Goal: Task Accomplishment & Management: Complete application form

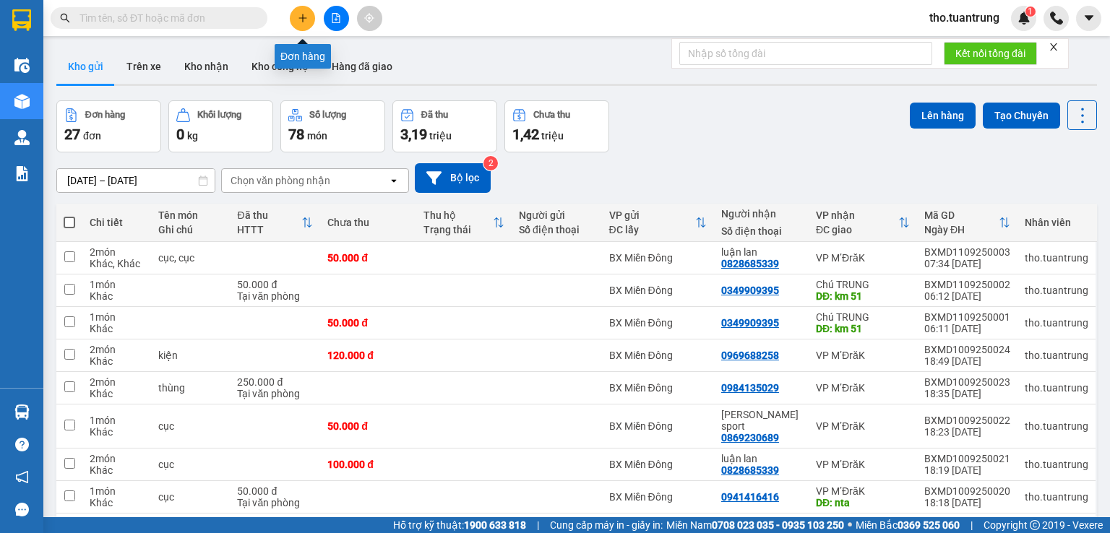
click at [306, 17] on icon "plus" at bounding box center [303, 18] width 10 height 10
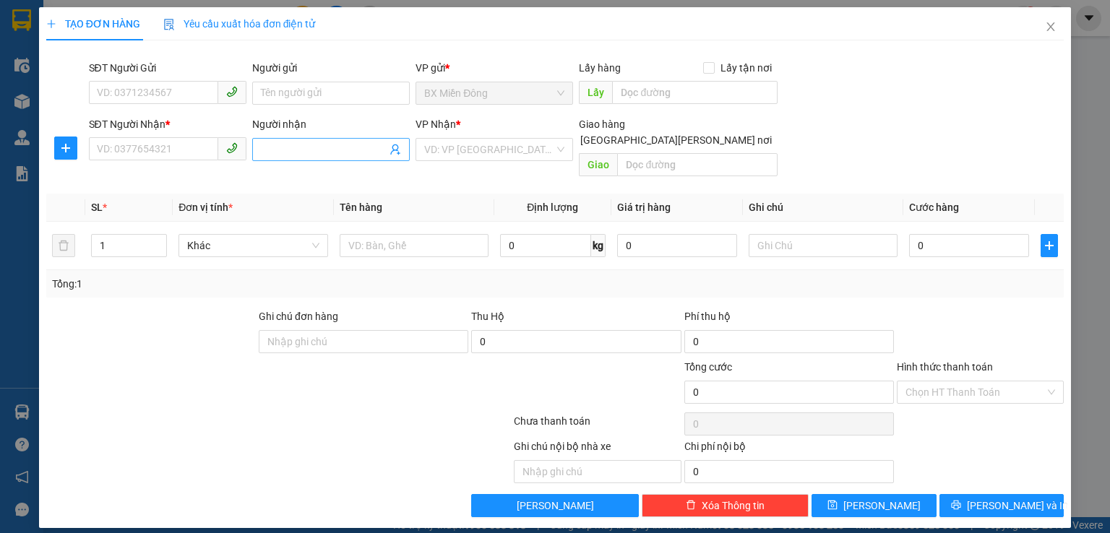
click at [293, 147] on input "Người nhận" at bounding box center [324, 150] width 126 height 16
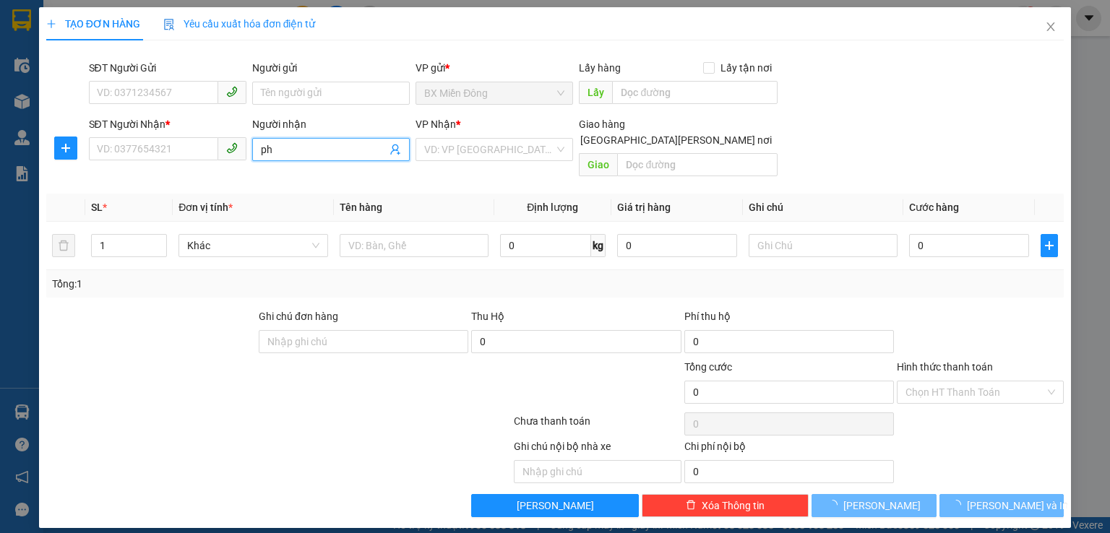
type input "p"
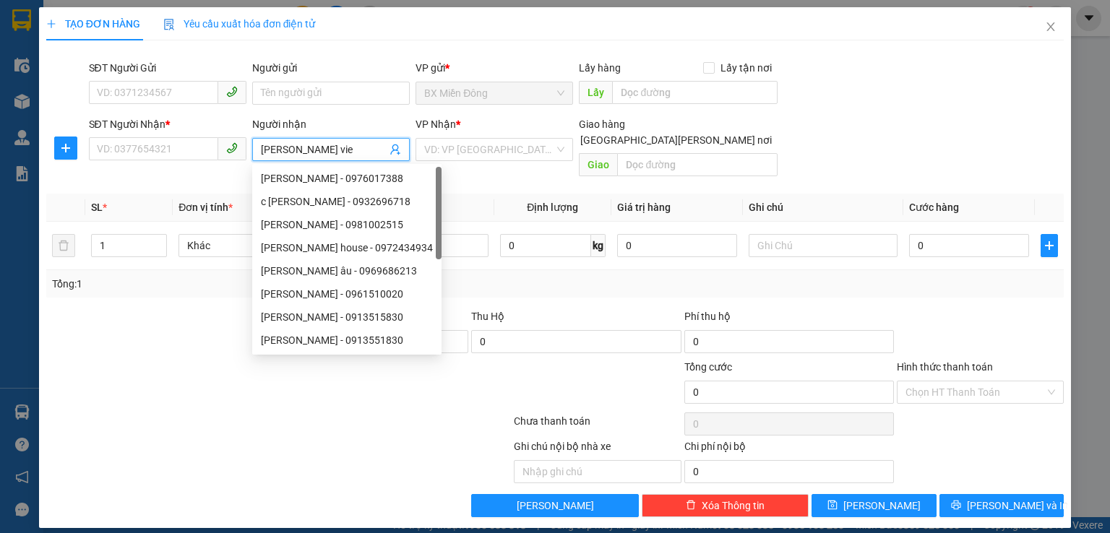
type input "[PERSON_NAME]"
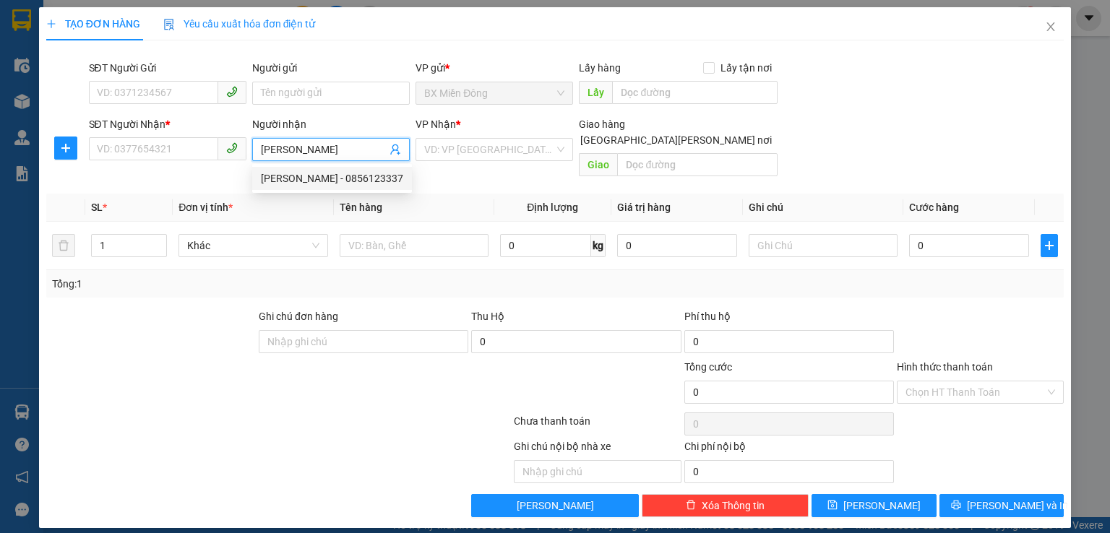
click at [319, 189] on div "[PERSON_NAME] - 0856123337" at bounding box center [332, 178] width 160 height 23
type input "0856123337"
type input "[PERSON_NAME]"
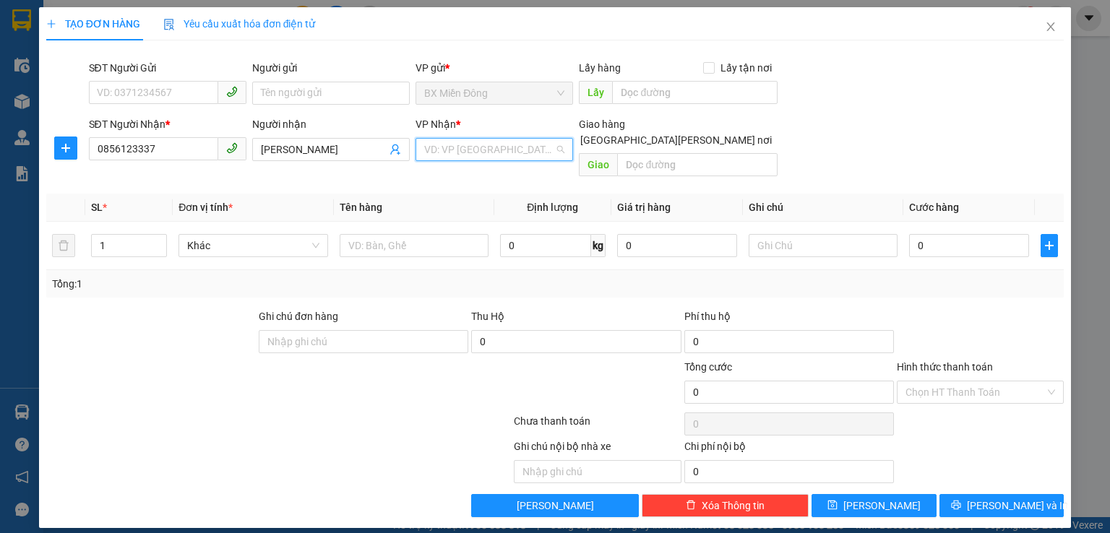
click at [458, 150] on input "search" at bounding box center [489, 150] width 130 height 22
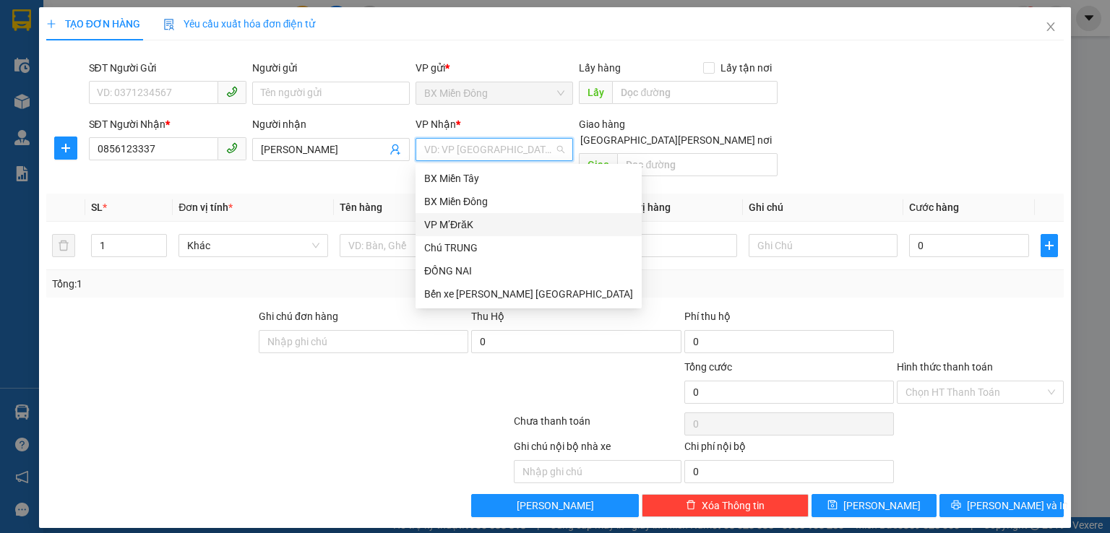
click at [491, 232] on div "VP M’ĐrăK" at bounding box center [529, 224] width 226 height 23
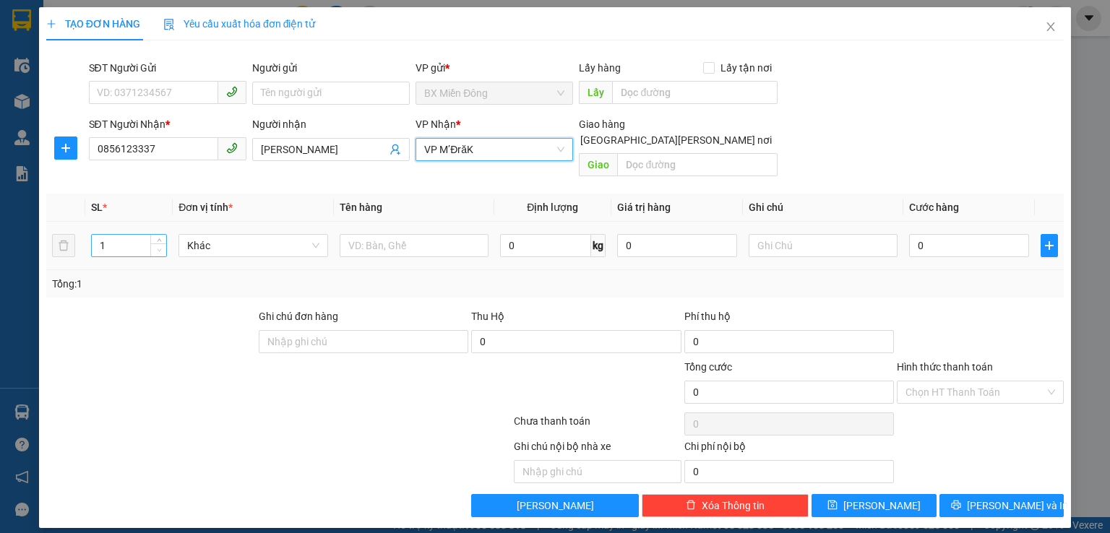
type input "2"
click at [160, 236] on span "up" at bounding box center [159, 240] width 9 height 9
click at [403, 236] on input "text" at bounding box center [414, 245] width 149 height 23
type input "a"
type input "bao"
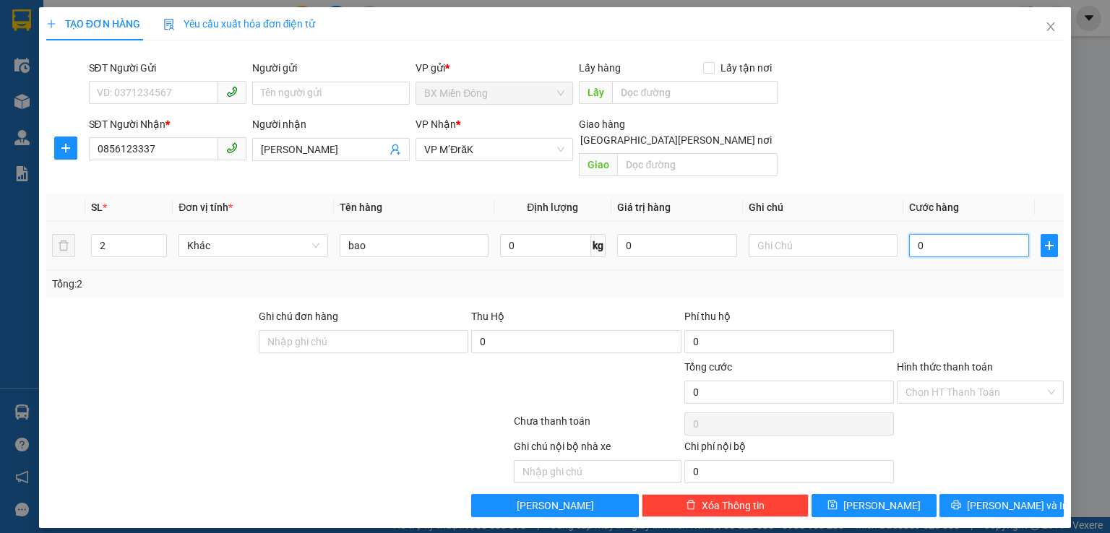
click at [938, 234] on input "0" at bounding box center [969, 245] width 120 height 23
type input "2"
type input "20"
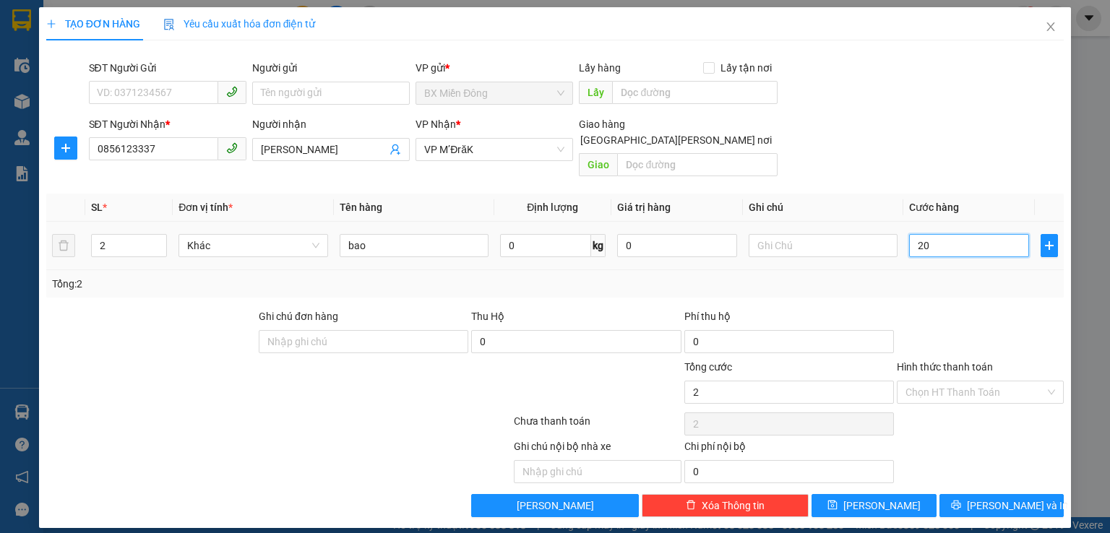
type input "20"
type input "200"
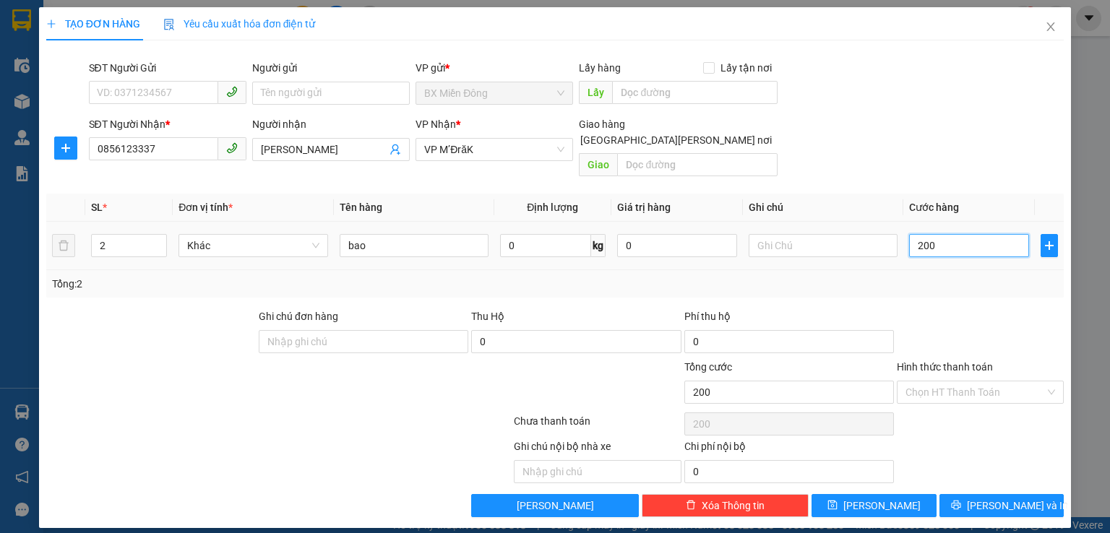
type input "2.000"
type input "20.000"
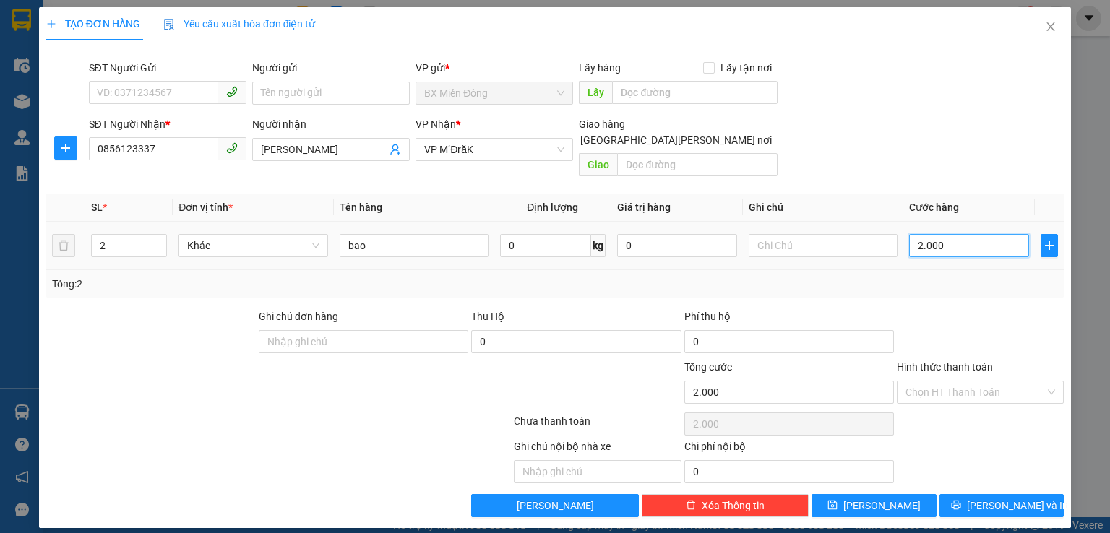
type input "20.000"
type input "200.000"
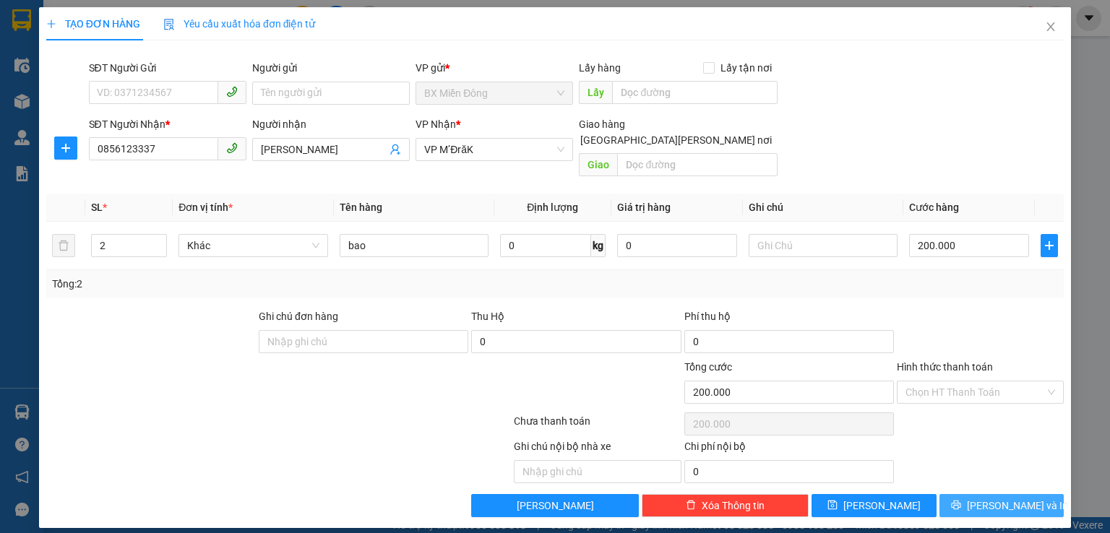
click at [986, 494] on button "[PERSON_NAME] và In" at bounding box center [1001, 505] width 125 height 23
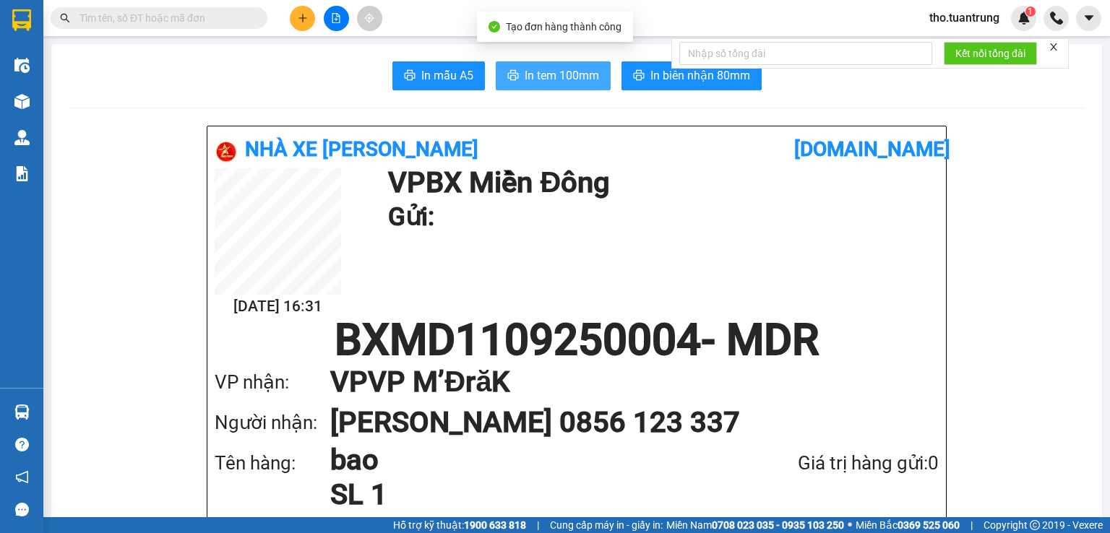
drag, startPoint x: 543, startPoint y: 75, endPoint x: 971, endPoint y: 90, distance: 428.0
click at [546, 74] on span "In tem 100mm" at bounding box center [562, 75] width 74 height 18
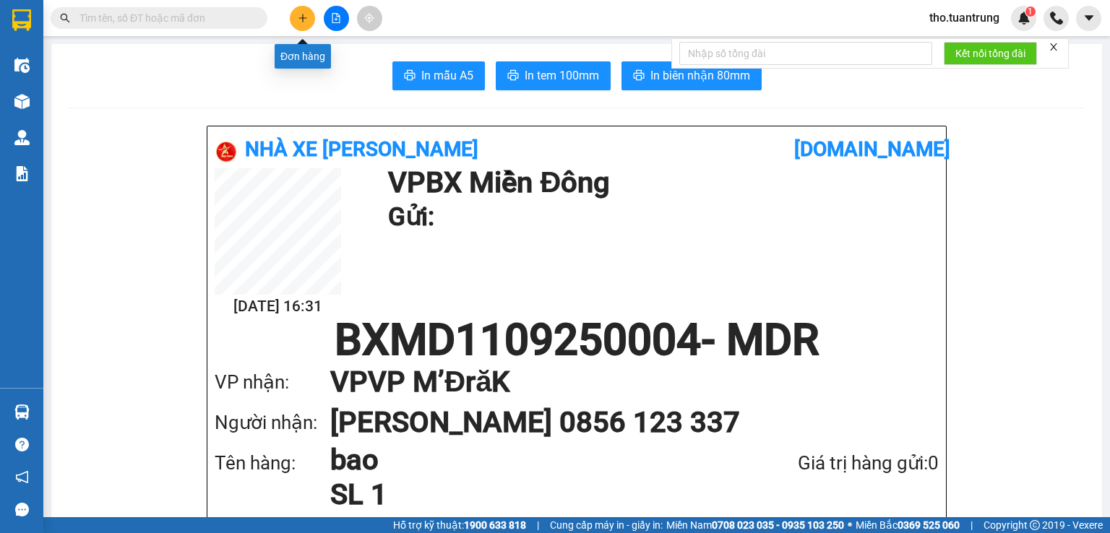
click at [293, 17] on button at bounding box center [302, 18] width 25 height 25
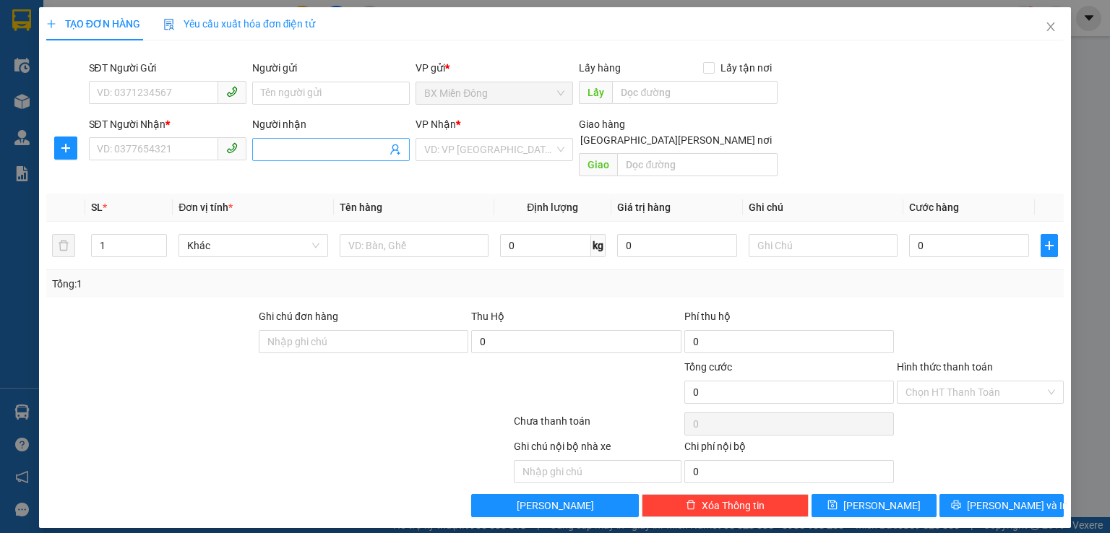
click at [289, 146] on input "Người nhận" at bounding box center [324, 150] width 126 height 16
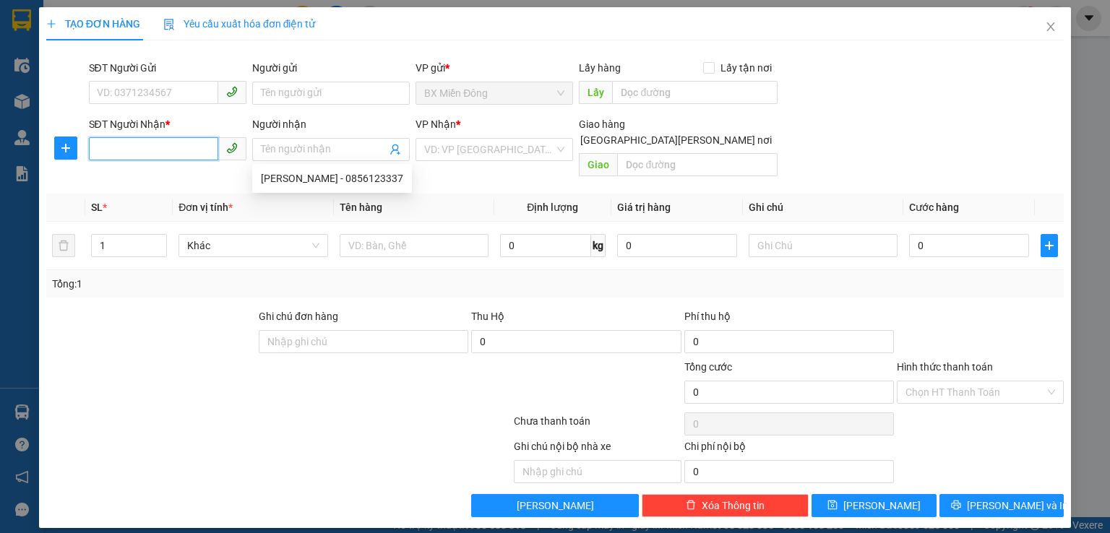
click at [183, 155] on input "SĐT Người Nhận *" at bounding box center [153, 148] width 129 height 23
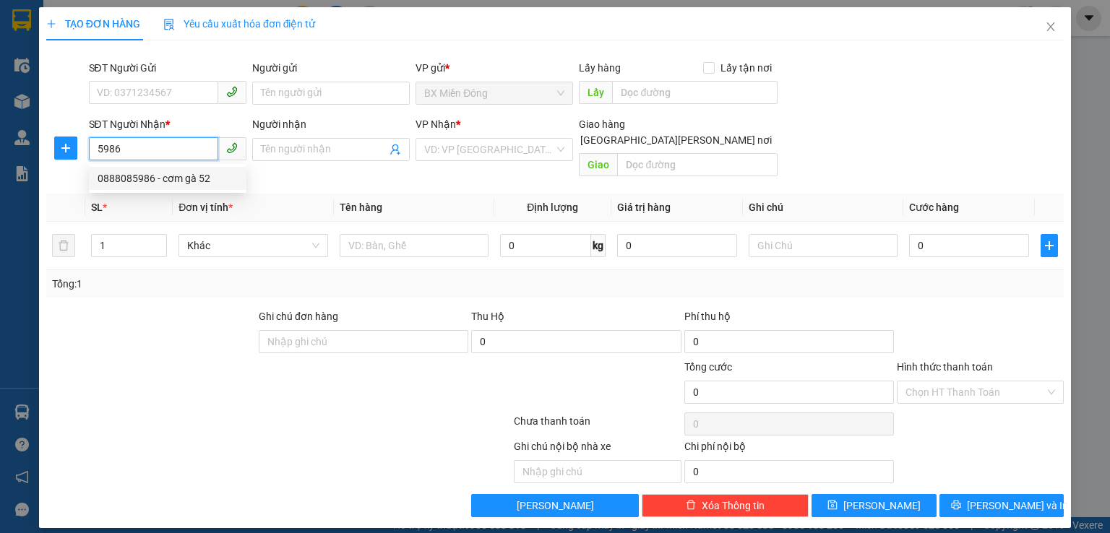
click at [189, 174] on div "0888085986 - cơm gà 52" at bounding box center [168, 179] width 140 height 16
type input "0888085986"
type input "cơm gà 52"
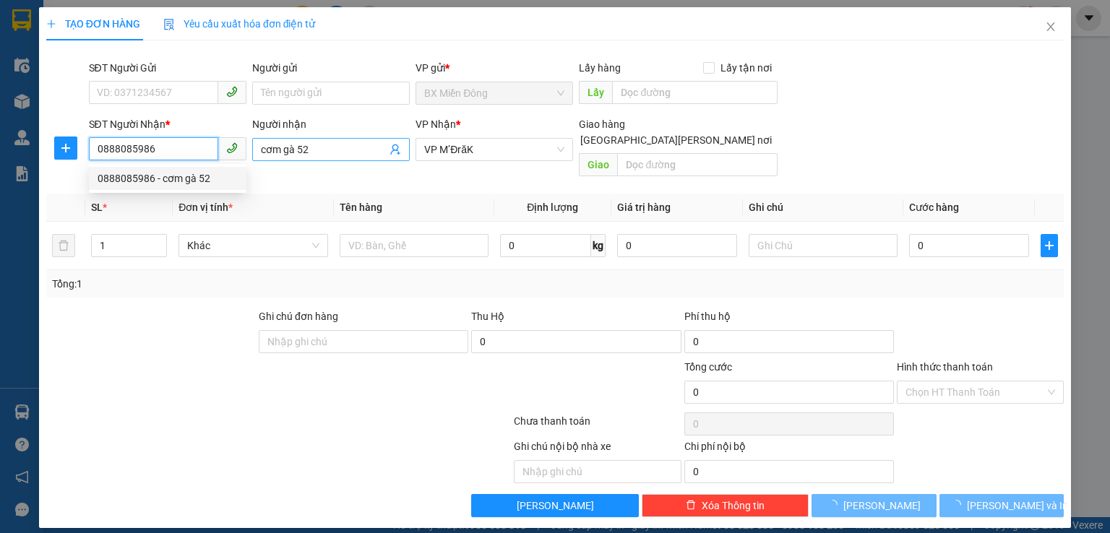
type input "200.000"
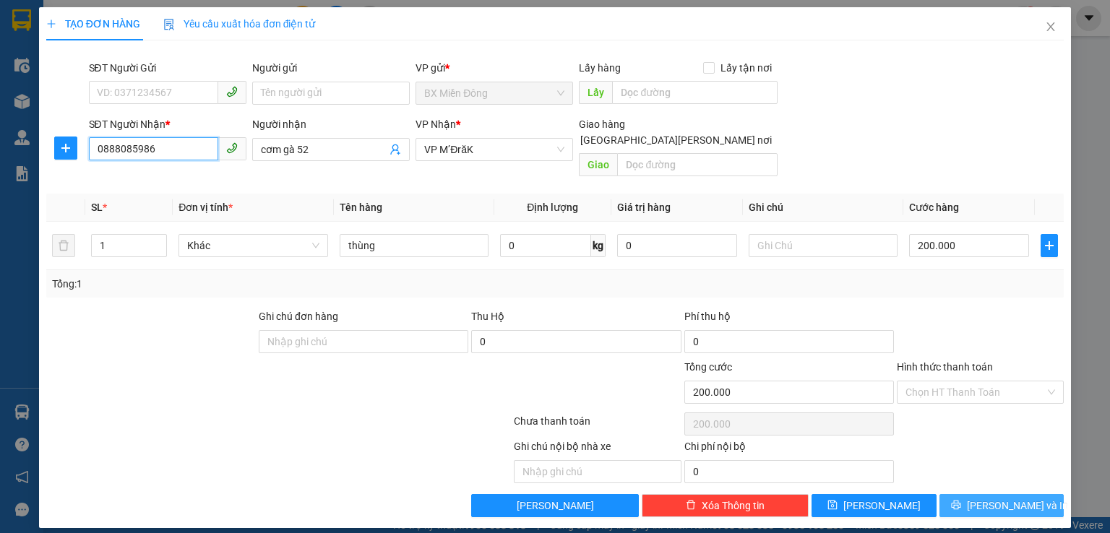
type input "0888085986"
click at [998, 498] on span "[PERSON_NAME] và In" at bounding box center [1017, 506] width 101 height 16
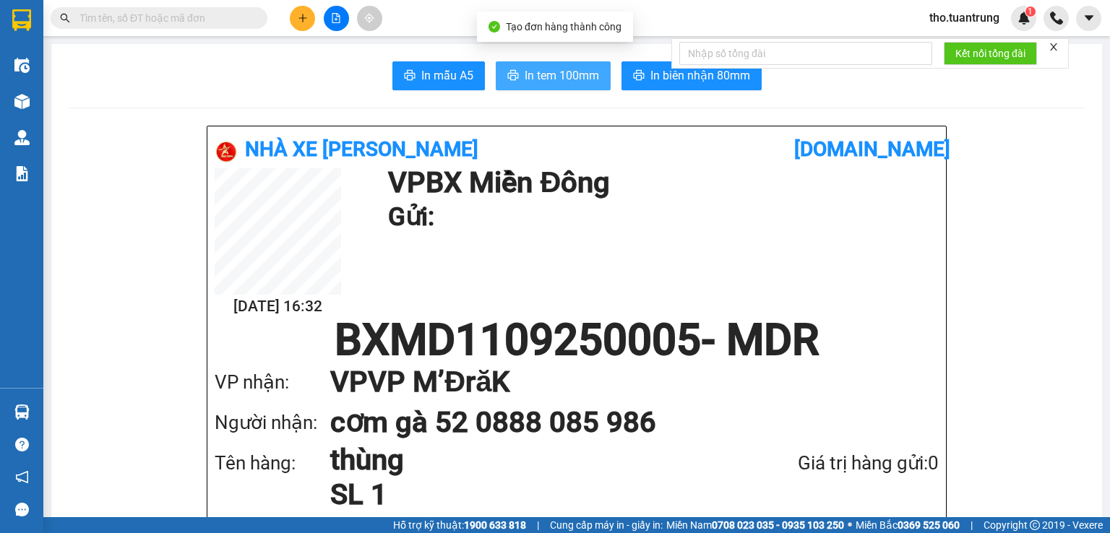
click at [570, 70] on span "In tem 100mm" at bounding box center [562, 75] width 74 height 18
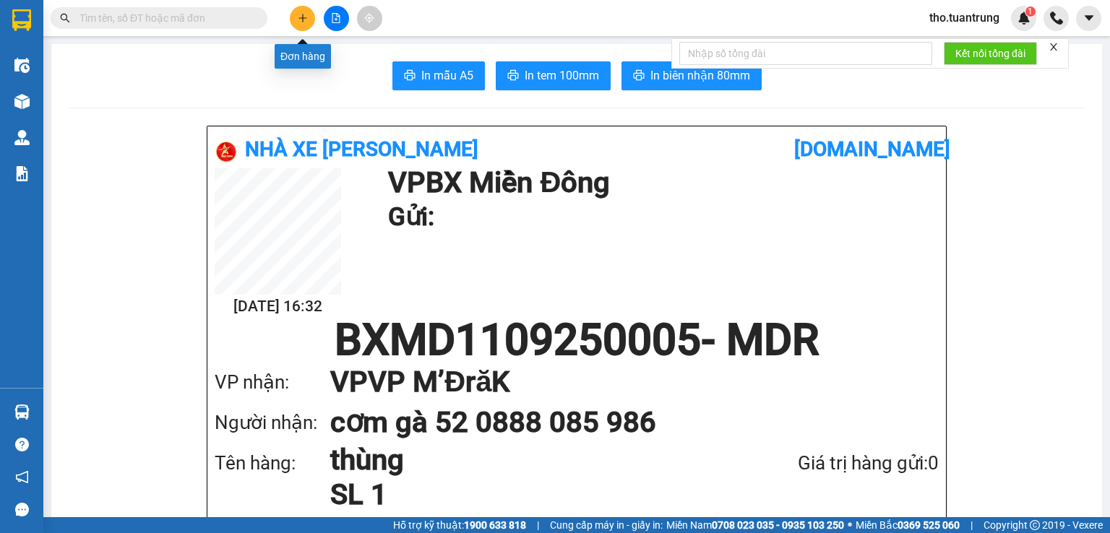
click at [298, 15] on icon "plus" at bounding box center [303, 18] width 10 height 10
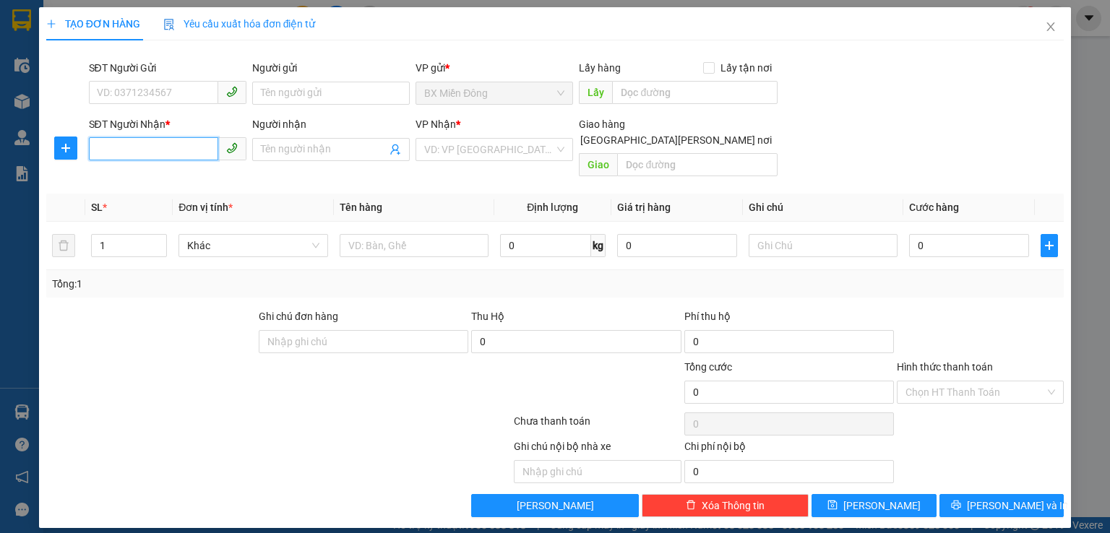
click at [188, 145] on input "SĐT Người Nhận *" at bounding box center [153, 148] width 129 height 23
click at [159, 144] on input "SĐT Người Nhận *" at bounding box center [153, 148] width 129 height 23
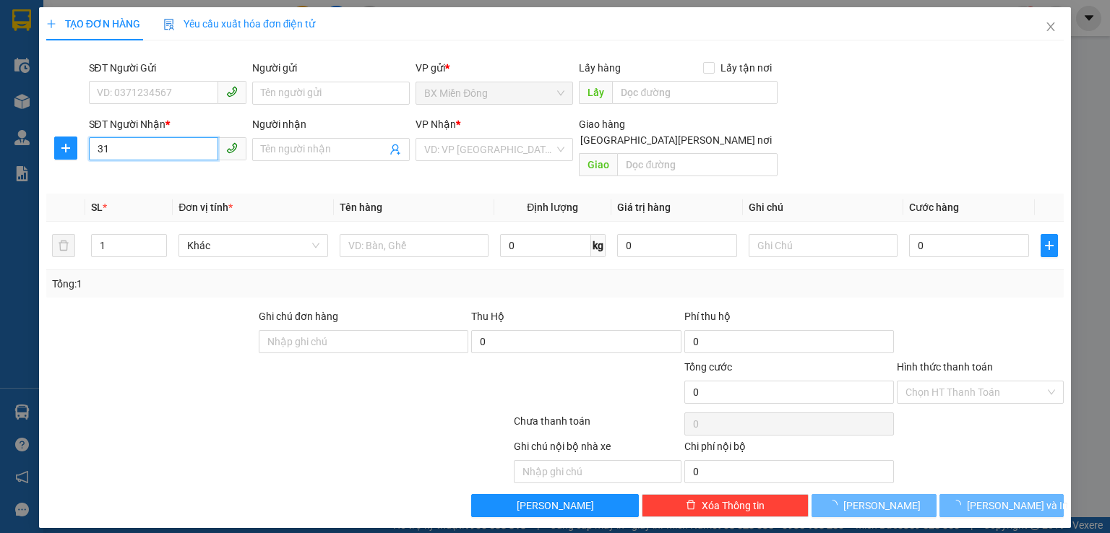
type input "3"
click at [128, 148] on input "313" at bounding box center [153, 148] width 129 height 23
type input "3"
click at [128, 148] on input "SĐT Người Nhận *" at bounding box center [153, 148] width 129 height 23
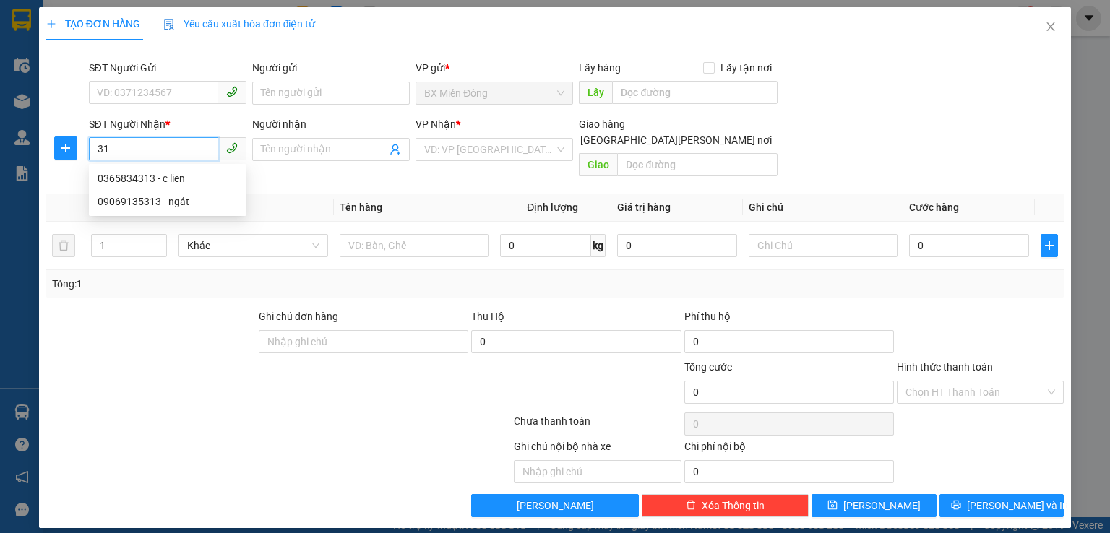
type input "3"
click at [130, 180] on div "0975683131 - cu bo" at bounding box center [168, 179] width 140 height 16
type input "0975683131"
type input "cu bo"
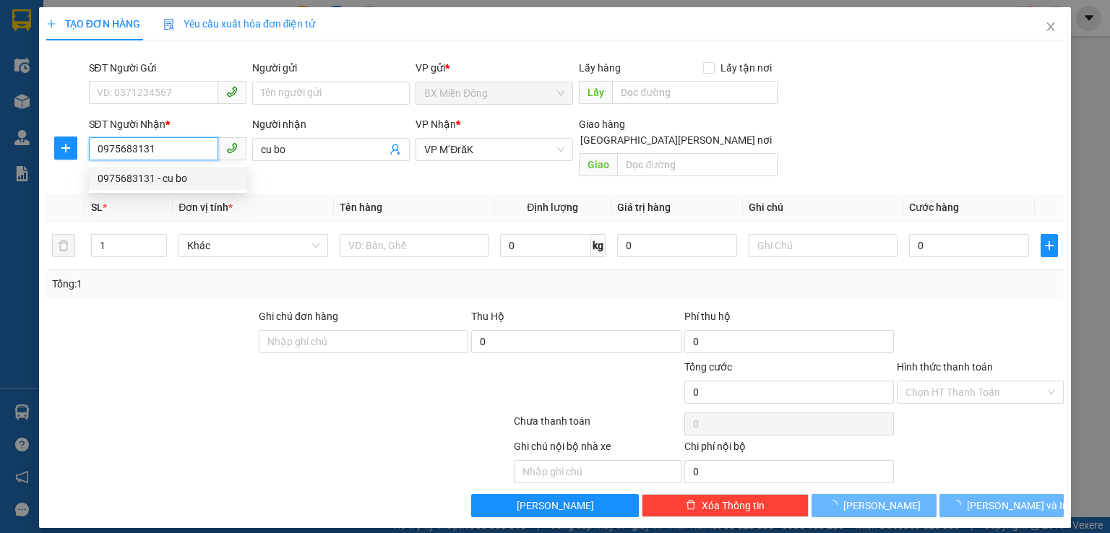
type input "70.000"
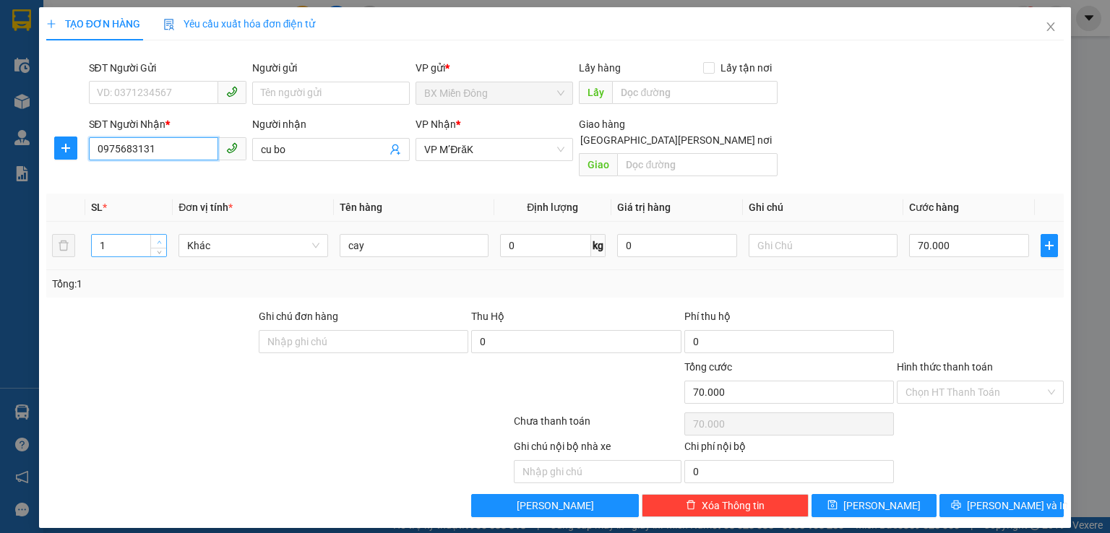
type input "0975683131"
type input "2"
click at [162, 238] on span "up" at bounding box center [159, 242] width 9 height 9
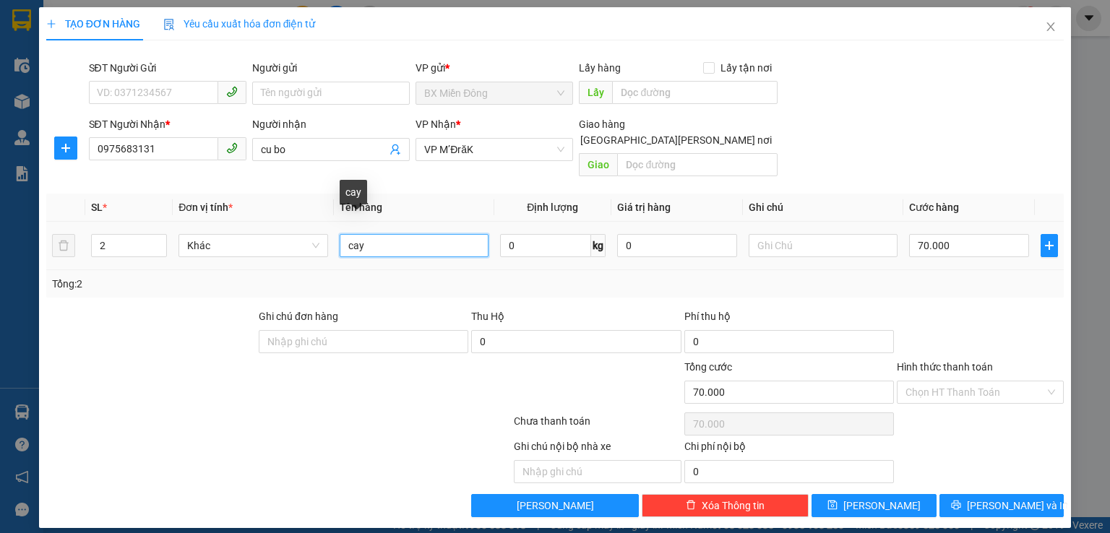
click at [402, 234] on input "cay" at bounding box center [414, 245] width 149 height 23
type input "c"
type input "-thung"
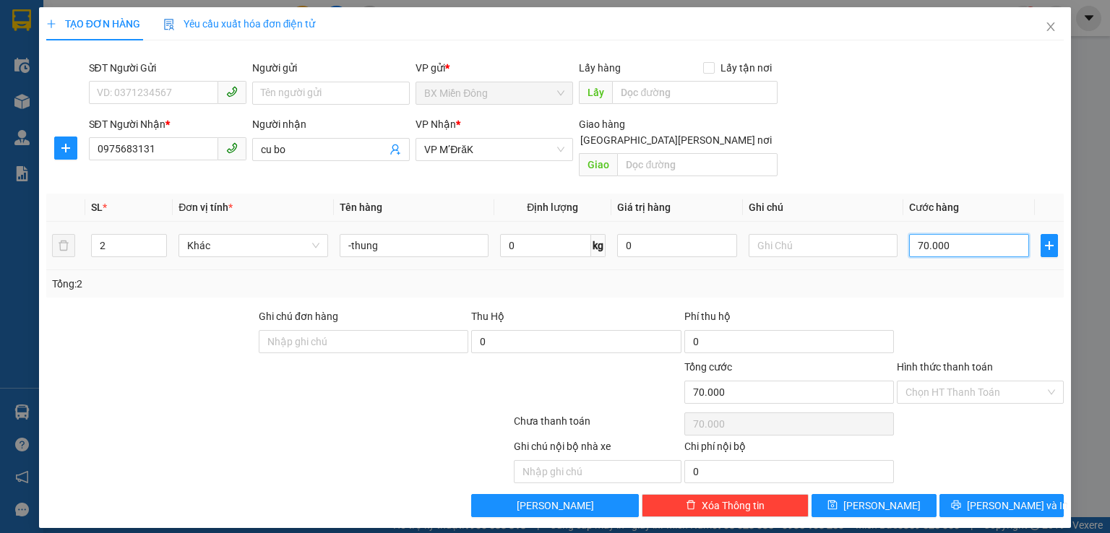
click at [983, 238] on input "70.000" at bounding box center [969, 245] width 120 height 23
type input "1"
type input "10"
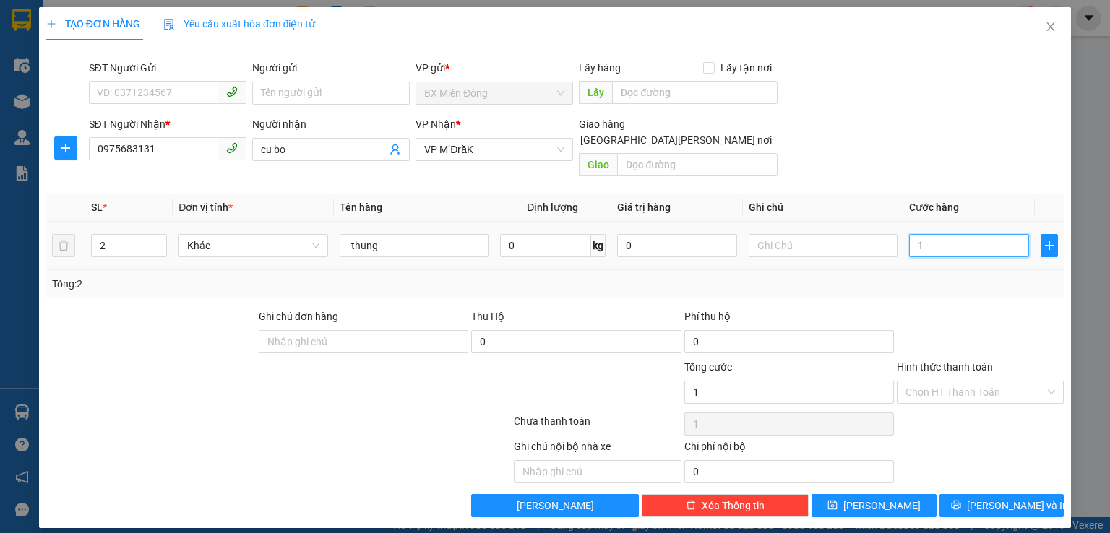
type input "10"
type input "100"
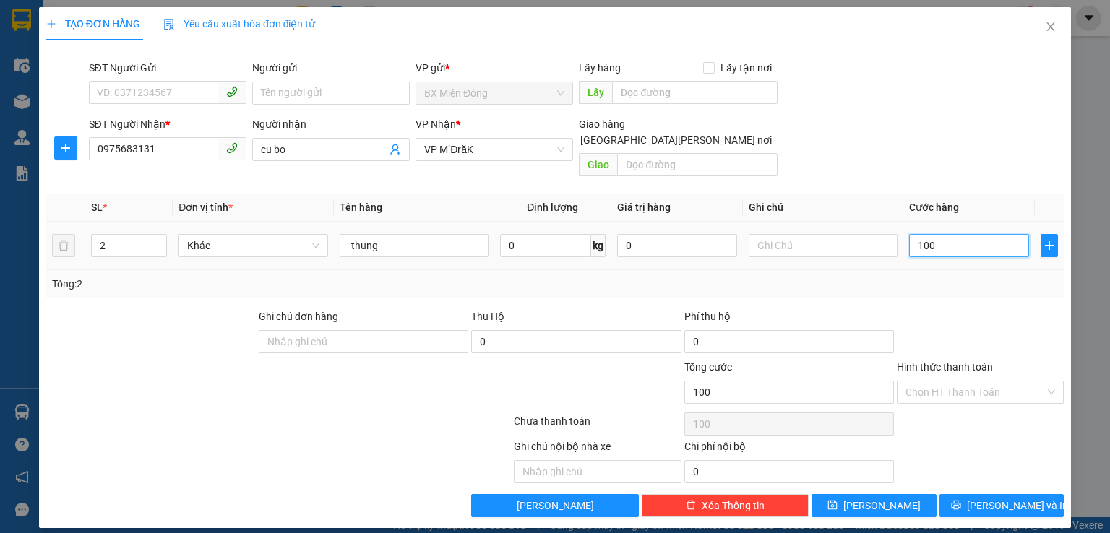
type input "1.000"
type input "10.000"
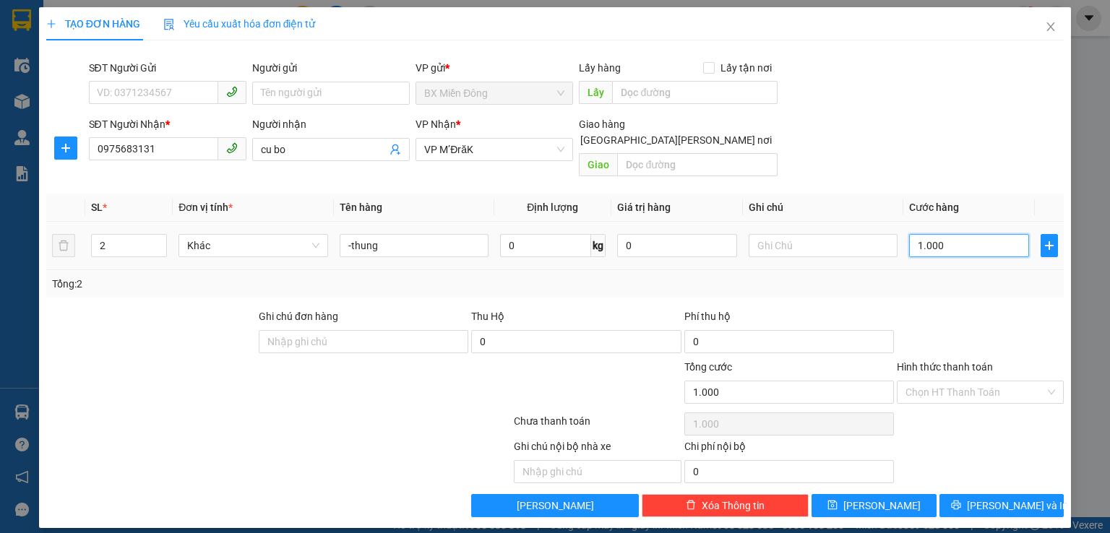
type input "10.000"
type input "100.000"
drag, startPoint x: 1025, startPoint y: 489, endPoint x: 440, endPoint y: 196, distance: 654.1
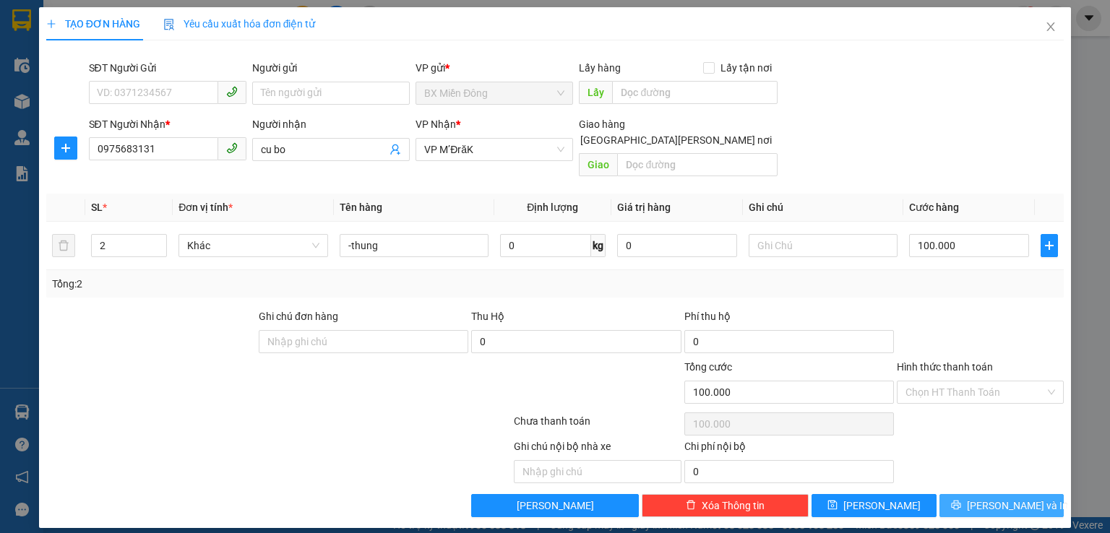
click at [1023, 498] on span "[PERSON_NAME] và In" at bounding box center [1017, 506] width 101 height 16
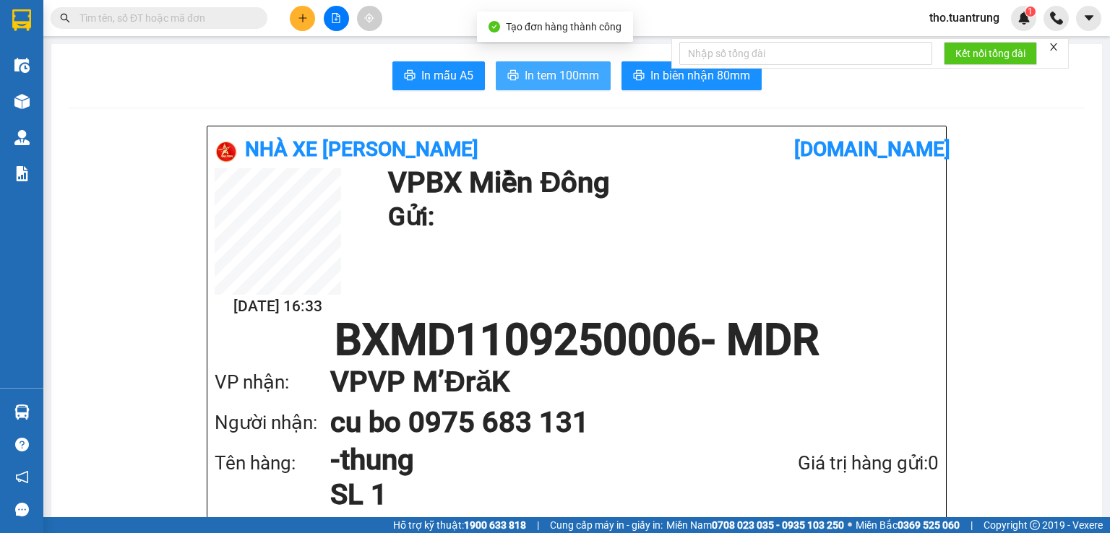
drag, startPoint x: 548, startPoint y: 73, endPoint x: 1109, endPoint y: 129, distance: 564.2
click at [550, 72] on span "In tem 100mm" at bounding box center [562, 75] width 74 height 18
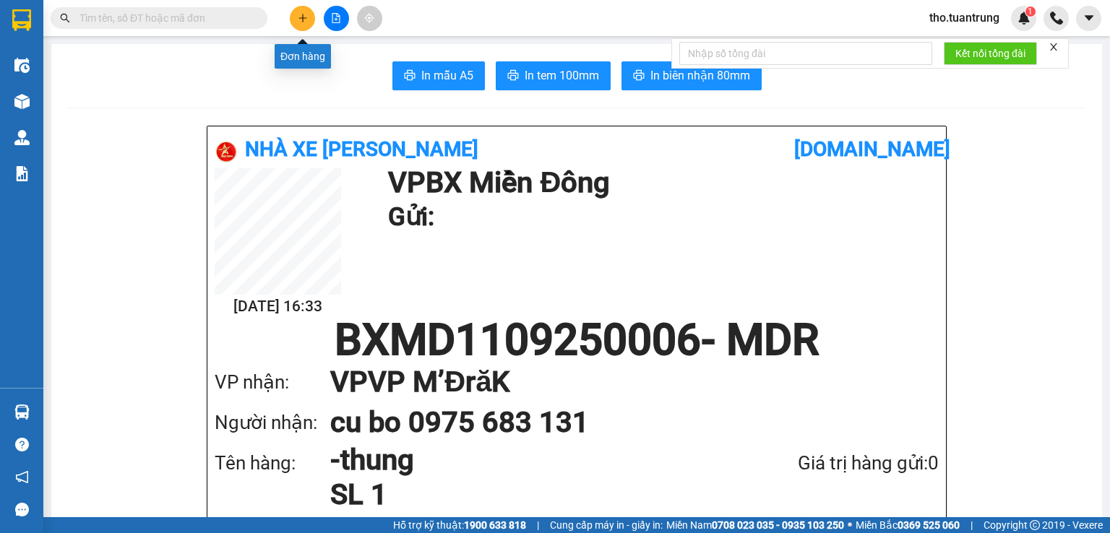
click at [300, 17] on icon "plus" at bounding box center [303, 18] width 10 height 10
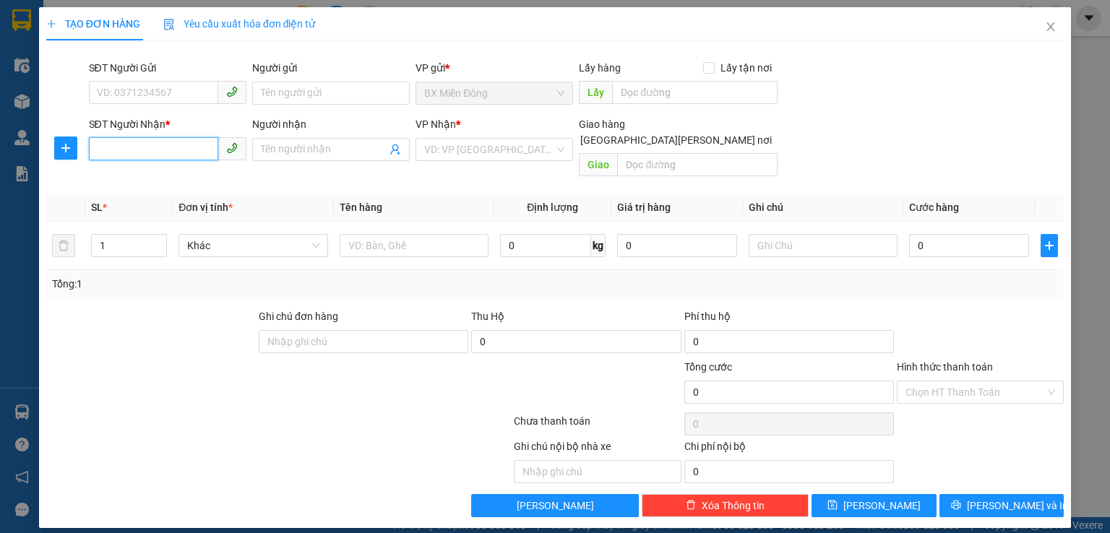
click at [148, 151] on input "SĐT Người Nhận *" at bounding box center [153, 148] width 129 height 23
type input "0388116849"
click at [451, 150] on input "search" at bounding box center [489, 150] width 130 height 22
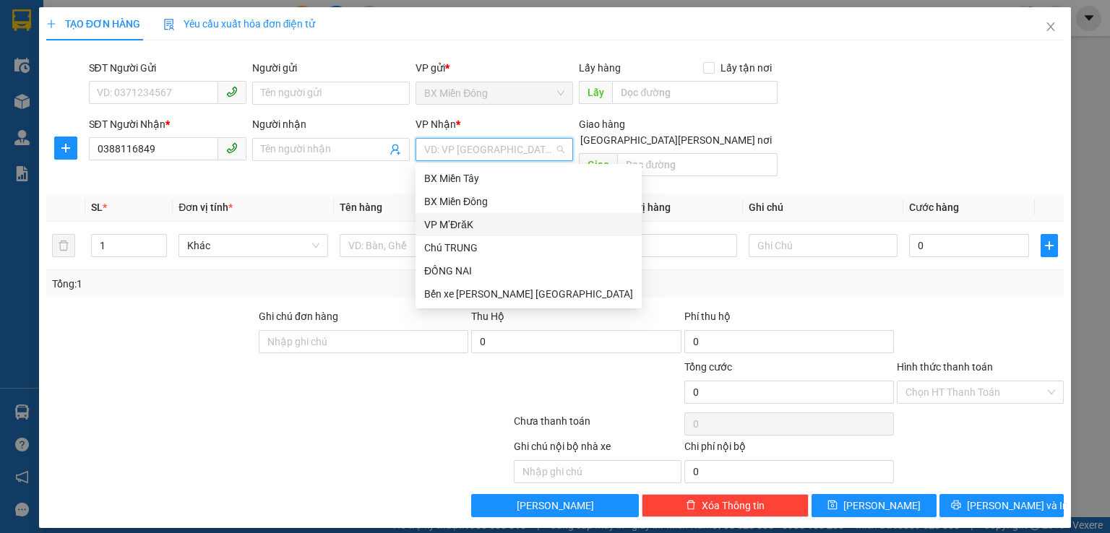
click at [452, 221] on div "VP M’ĐrăK" at bounding box center [528, 225] width 209 height 16
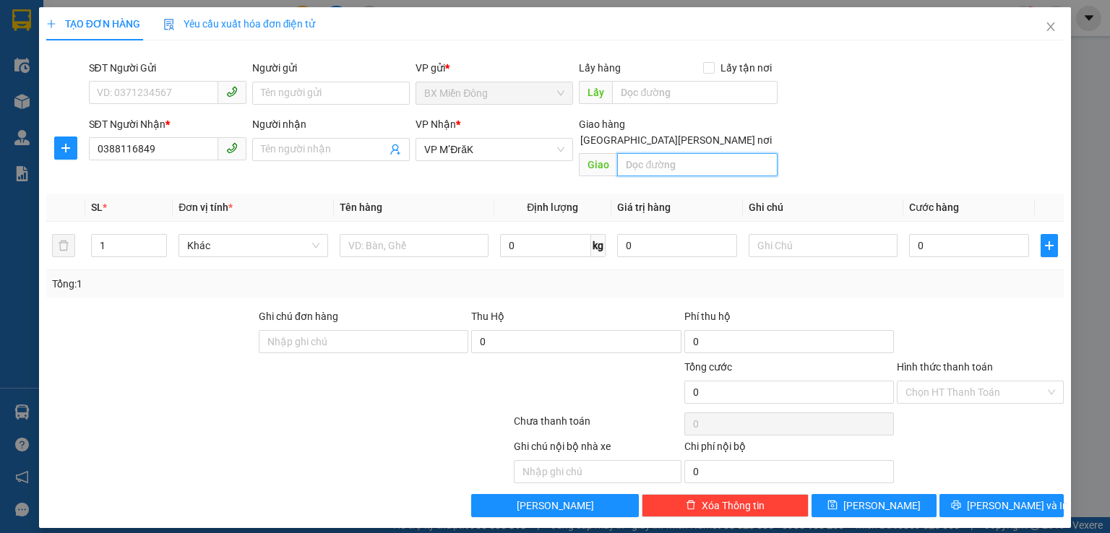
click at [688, 154] on input "text" at bounding box center [697, 164] width 160 height 23
type input "nta"
click at [381, 234] on input "text" at bounding box center [414, 245] width 149 height 23
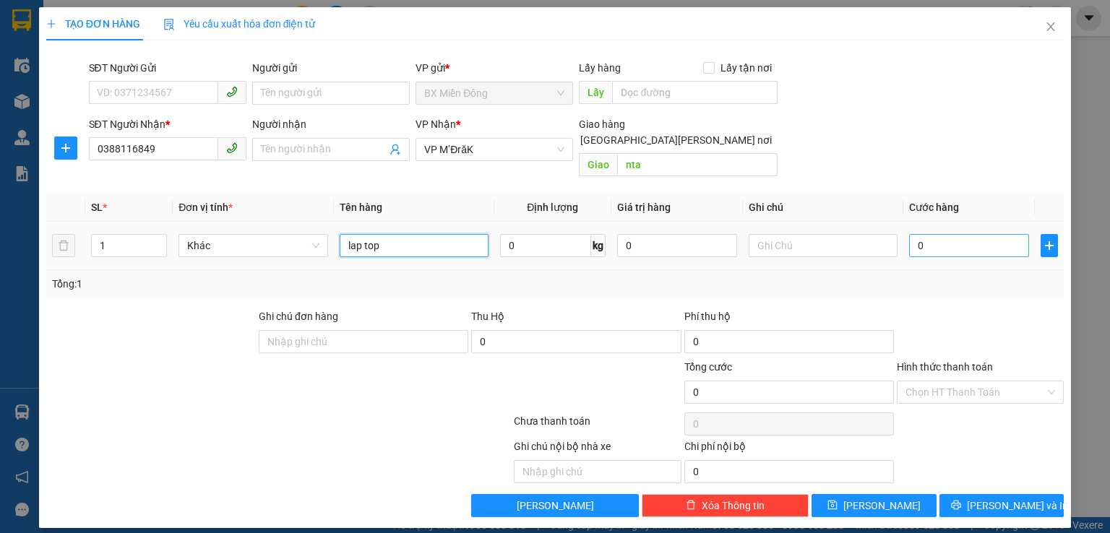
type input "lap top"
click at [970, 234] on input "0" at bounding box center [969, 245] width 120 height 23
type input "1"
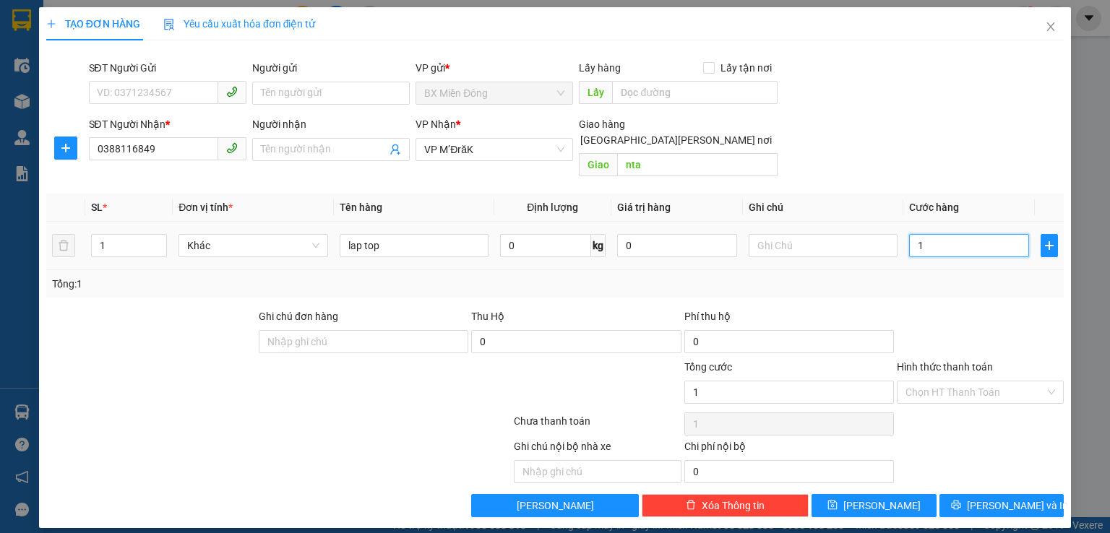
type input "10"
type input "100"
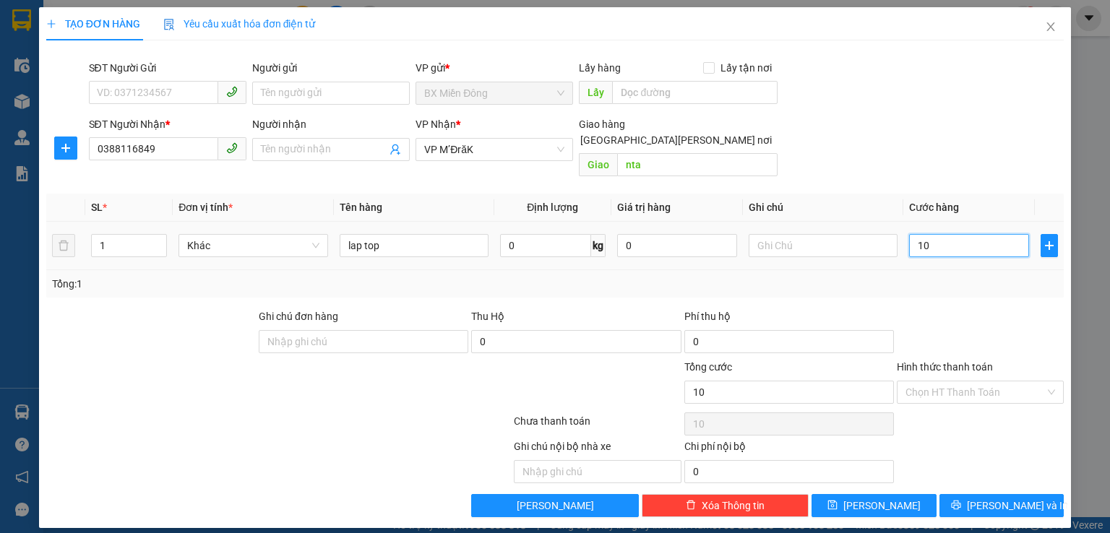
type input "100"
type input "1.000"
type input "10.000"
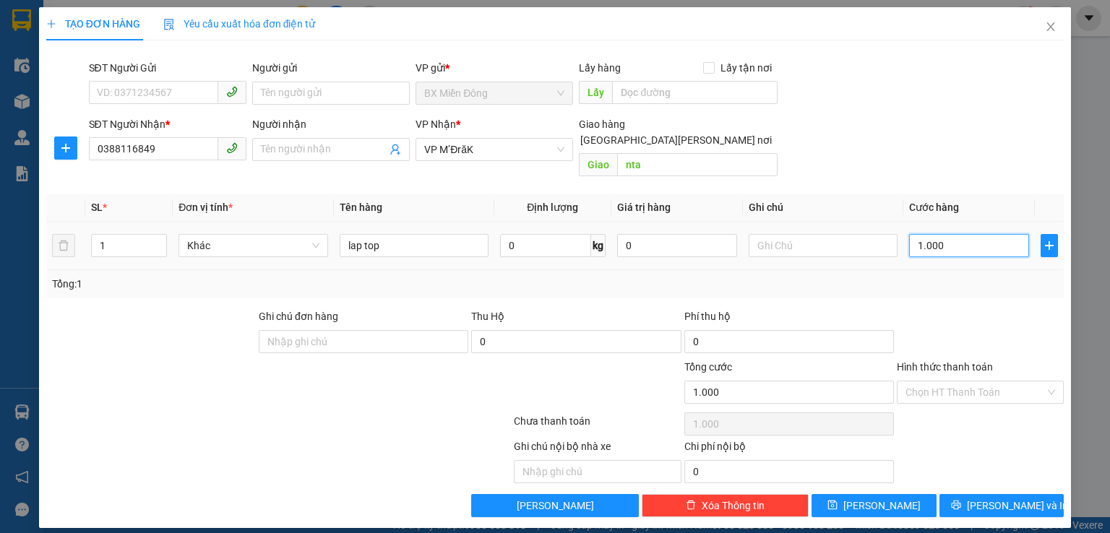
type input "10.000"
type input "100.000"
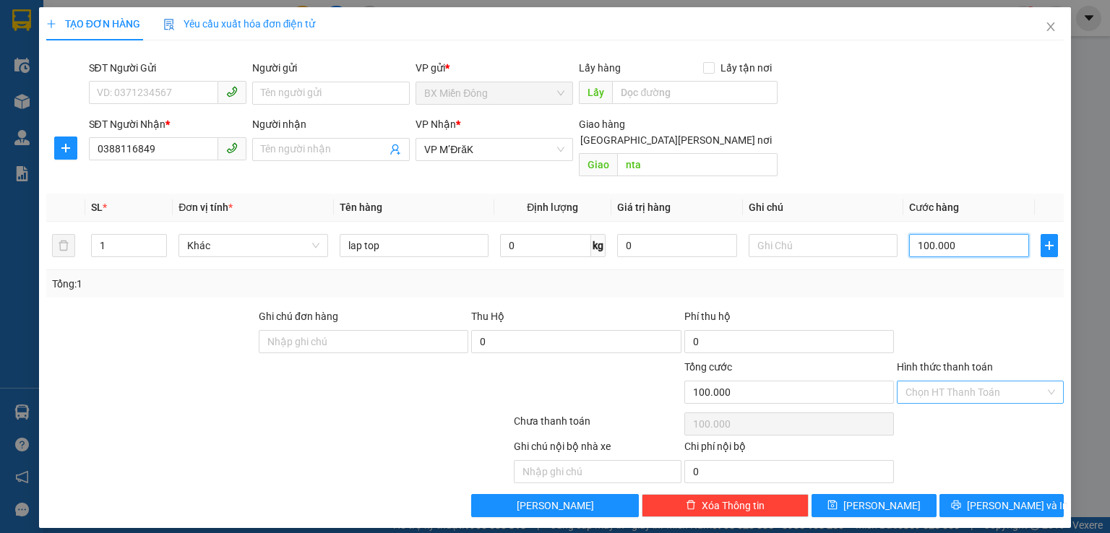
type input "100.000"
click at [963, 382] on input "Hình thức thanh toán" at bounding box center [974, 393] width 139 height 22
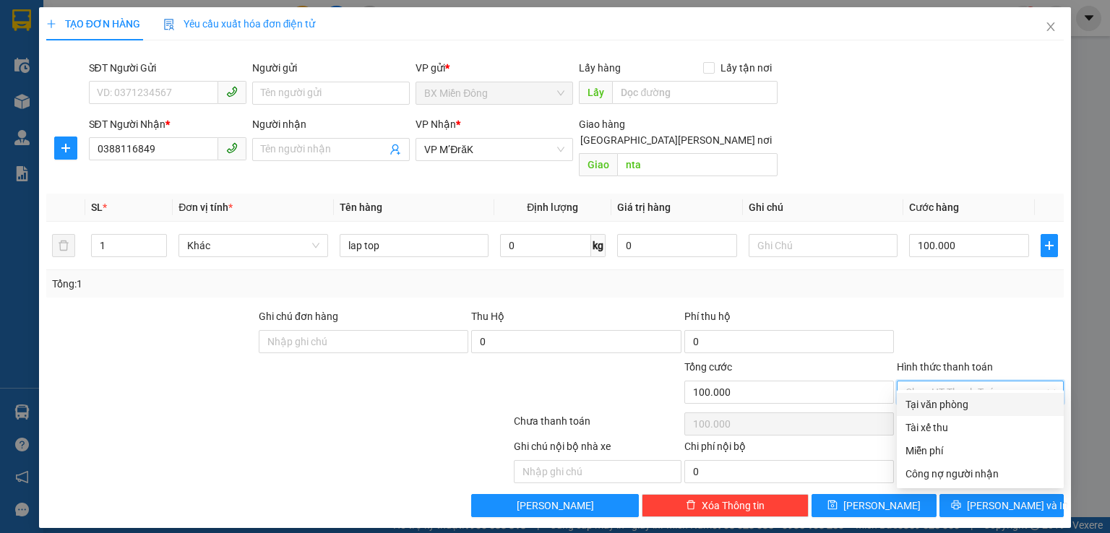
click at [952, 403] on div "Tại văn phòng" at bounding box center [980, 405] width 150 height 16
type input "0"
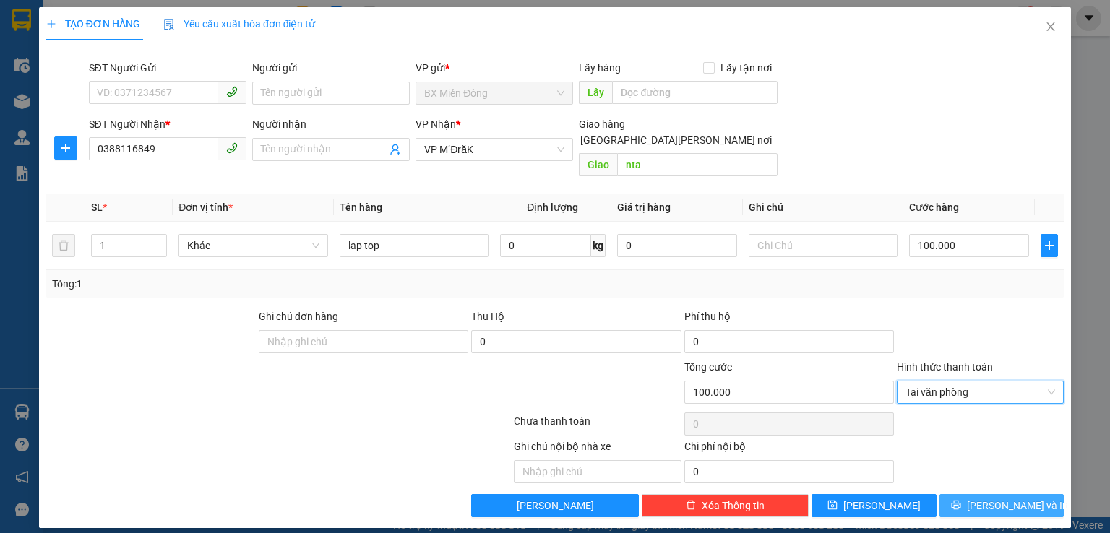
click at [1030, 494] on button "[PERSON_NAME] và In" at bounding box center [1001, 505] width 125 height 23
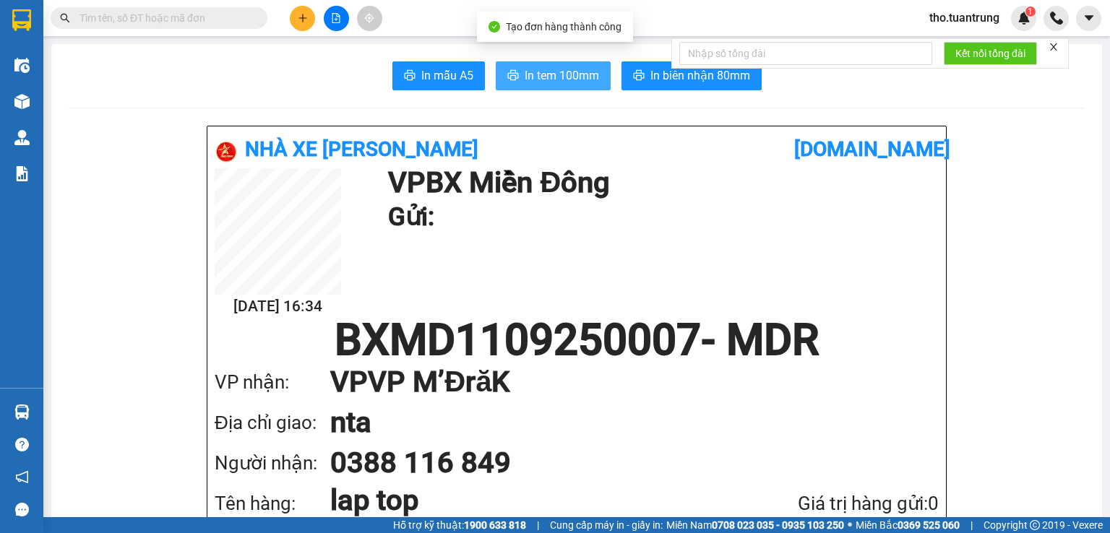
click at [565, 75] on span "In tem 100mm" at bounding box center [562, 75] width 74 height 18
click at [303, 4] on div "Kết quả [PERSON_NAME] ( 0 ) Bộ lọc No Data tho.tuantrung 1" at bounding box center [555, 18] width 1110 height 36
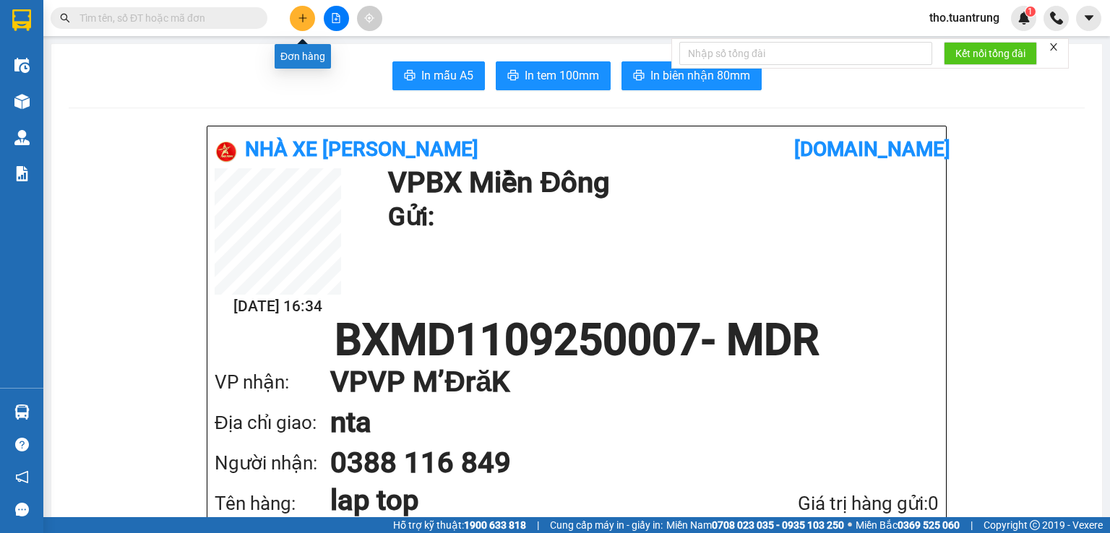
click at [306, 13] on icon "plus" at bounding box center [303, 18] width 10 height 10
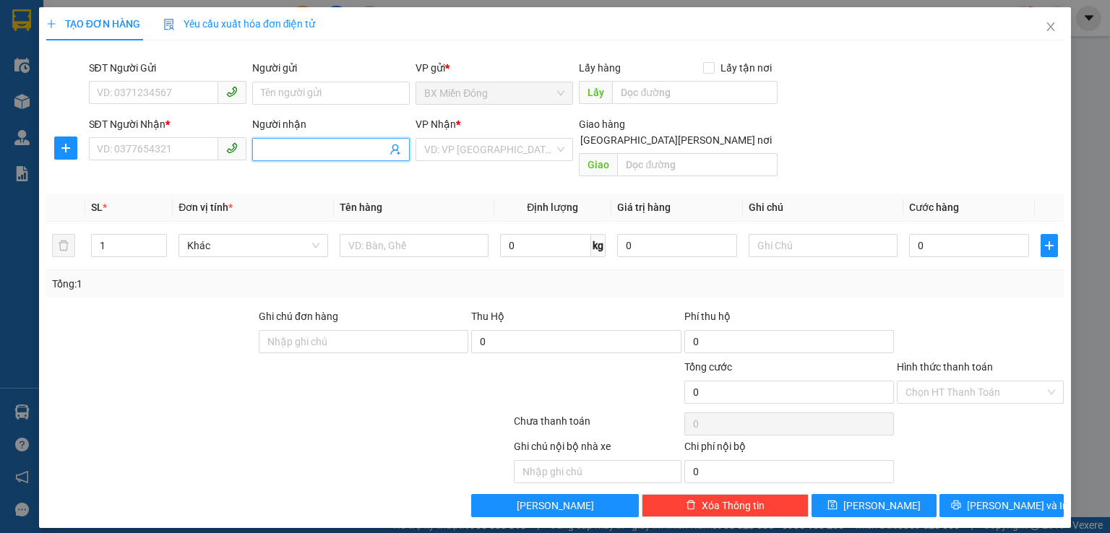
click at [322, 145] on input "Người nhận" at bounding box center [324, 150] width 126 height 16
type input "[PERSON_NAME]"
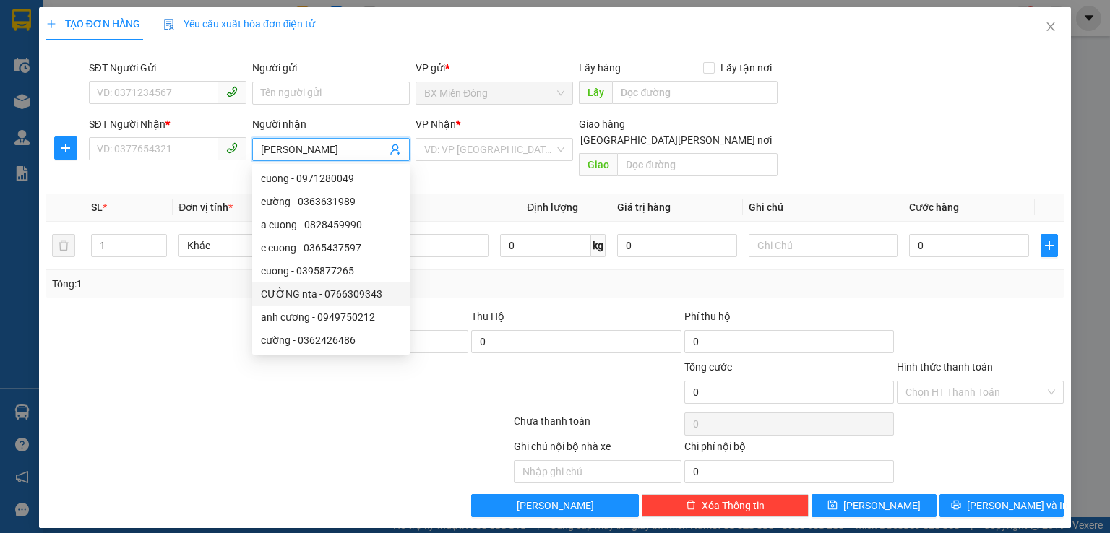
click at [341, 292] on div "CƯỜNG nta - 0766309343" at bounding box center [331, 294] width 140 height 16
type input "0766309343"
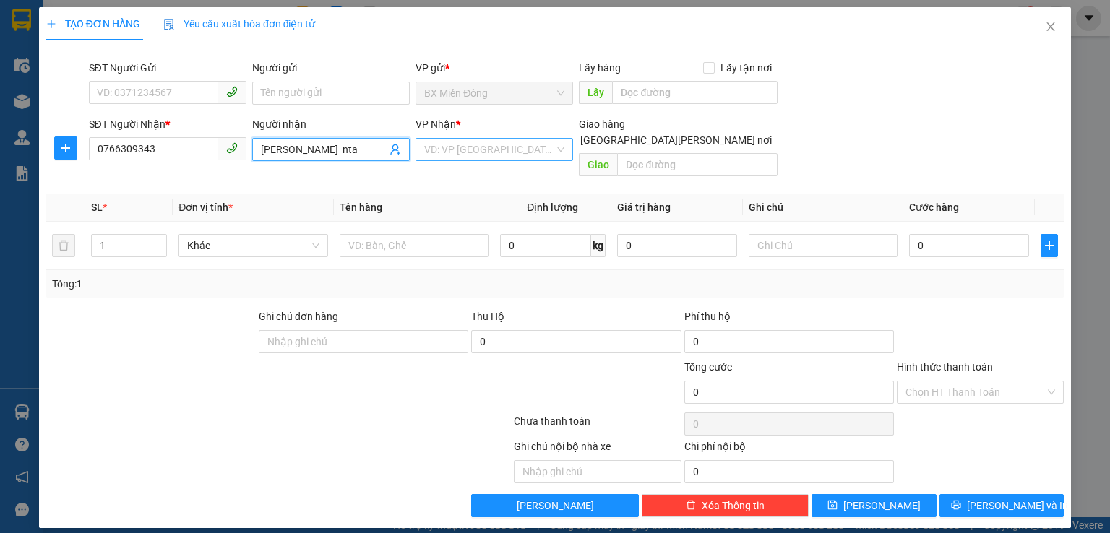
type input "[PERSON_NAME] nta"
click at [469, 150] on input "search" at bounding box center [489, 150] width 130 height 22
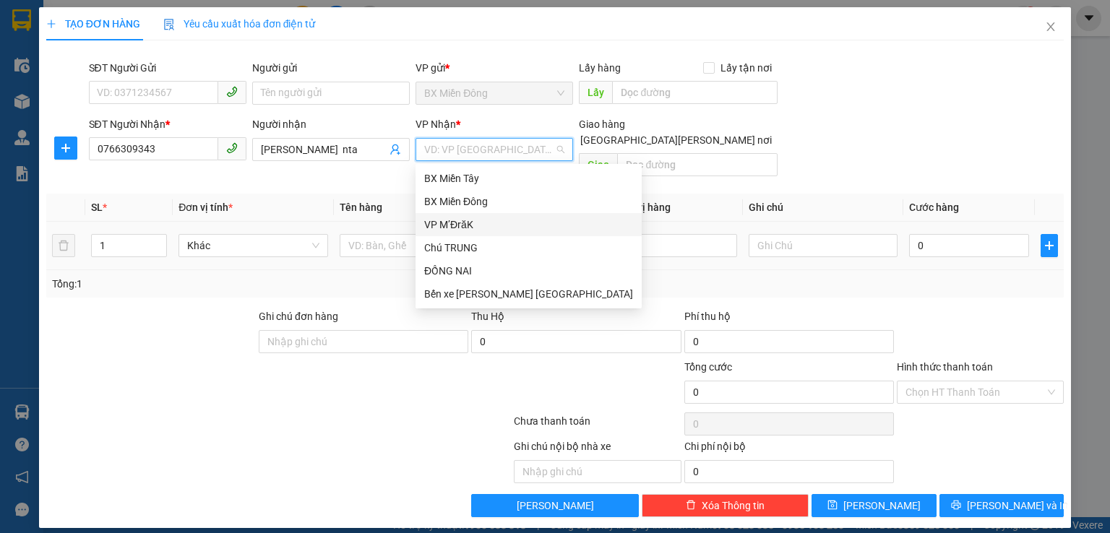
drag, startPoint x: 454, startPoint y: 228, endPoint x: 839, endPoint y: 210, distance: 385.6
click at [456, 227] on div "VP M’ĐrăK" at bounding box center [528, 225] width 209 height 16
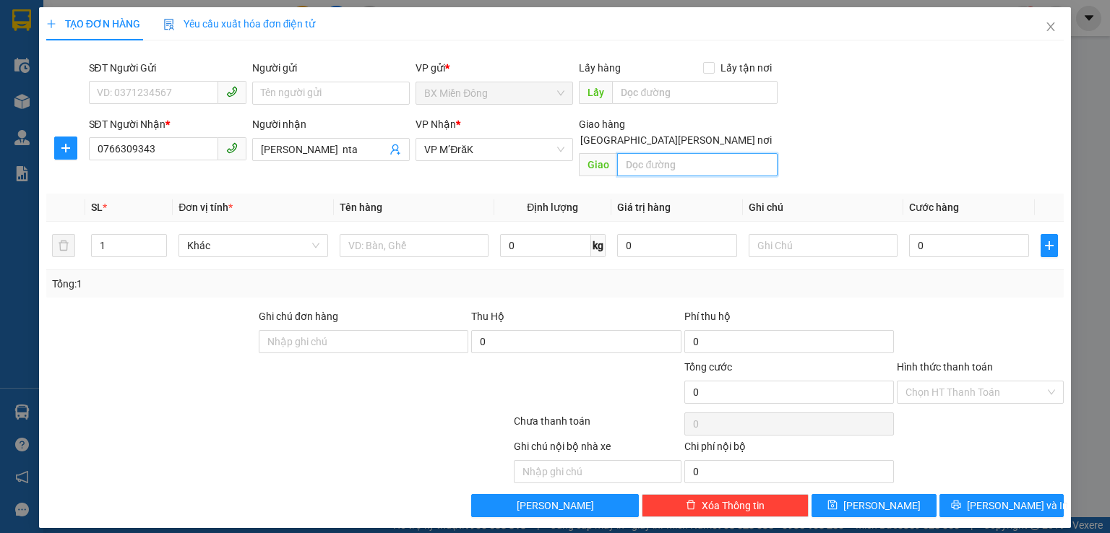
click at [702, 153] on input "text" at bounding box center [697, 164] width 160 height 23
type input "nta"
click at [384, 234] on input "text" at bounding box center [414, 245] width 149 height 23
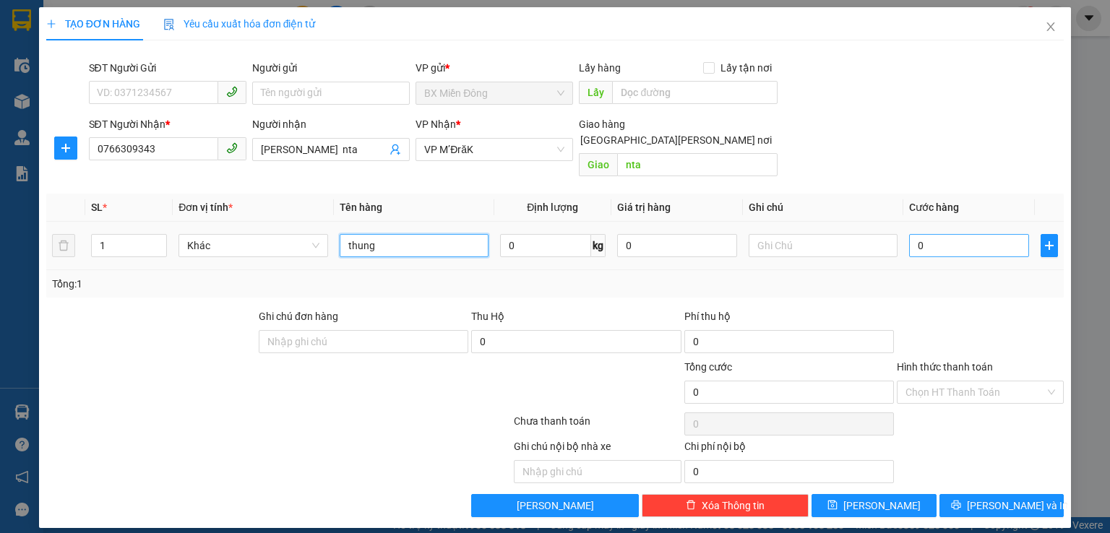
type input "thung"
click at [926, 234] on input "0" at bounding box center [969, 245] width 120 height 23
type input "4"
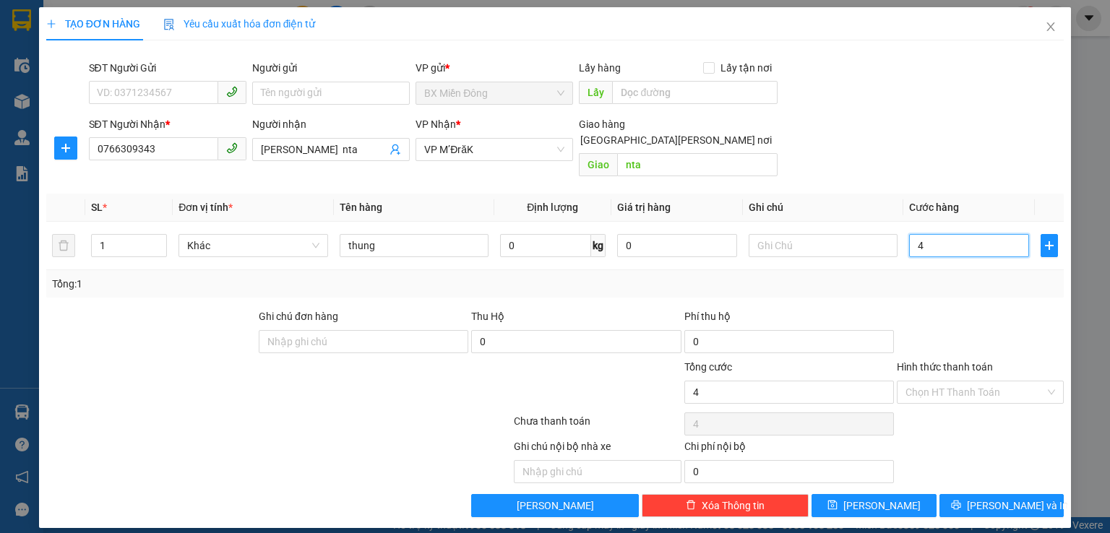
type input "40"
type input "400"
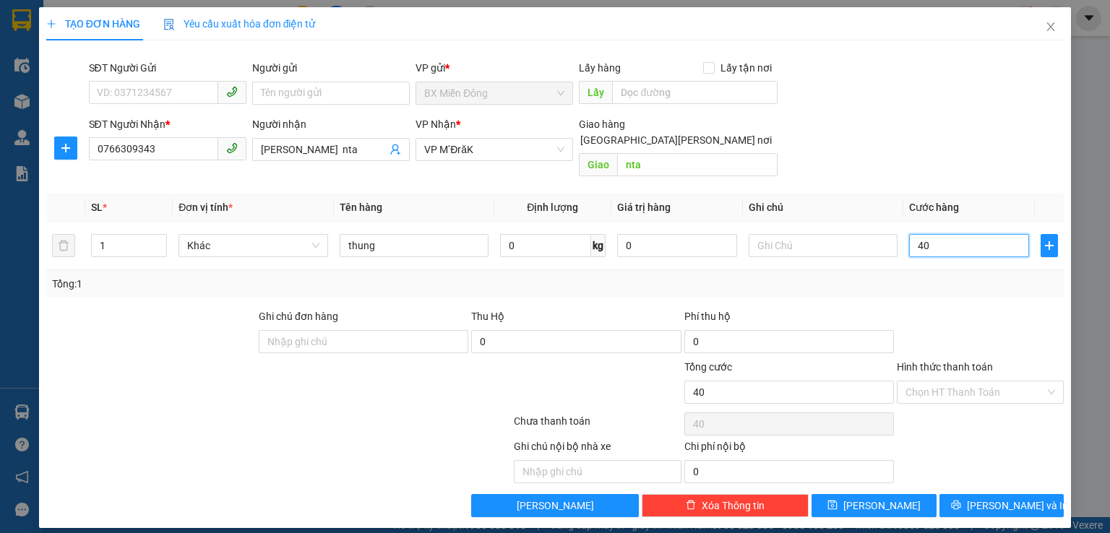
type input "400"
type input "4.000"
type input "40.000"
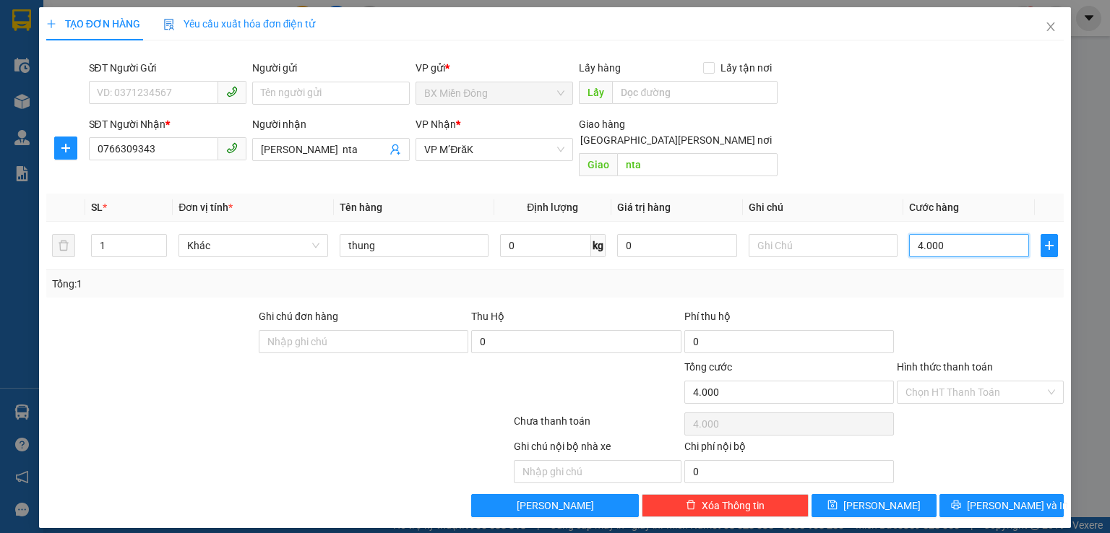
type input "40.000"
click at [1010, 498] on span "[PERSON_NAME] và In" at bounding box center [1017, 506] width 101 height 16
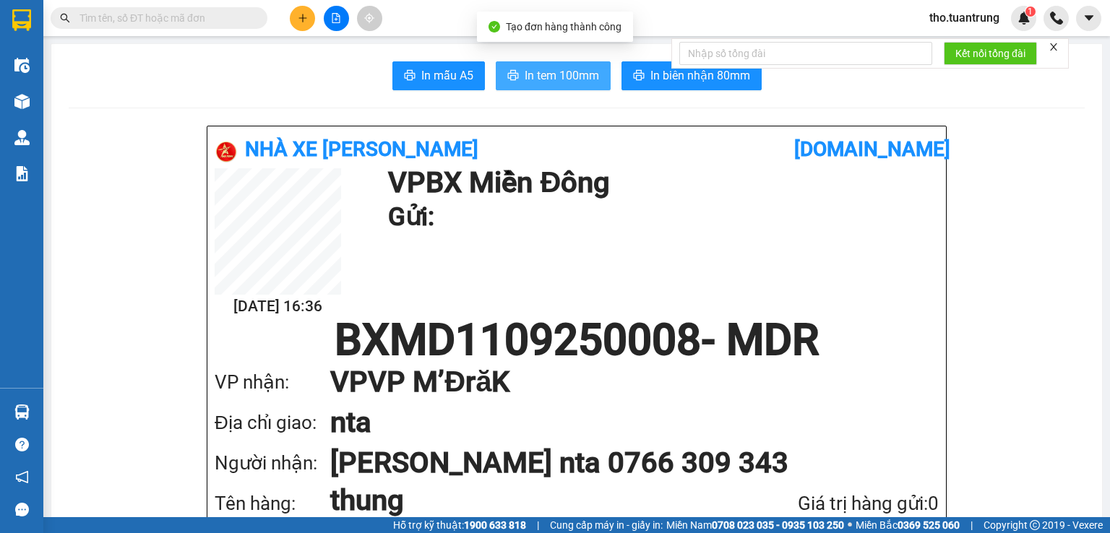
click at [562, 72] on span "In tem 100mm" at bounding box center [562, 75] width 74 height 18
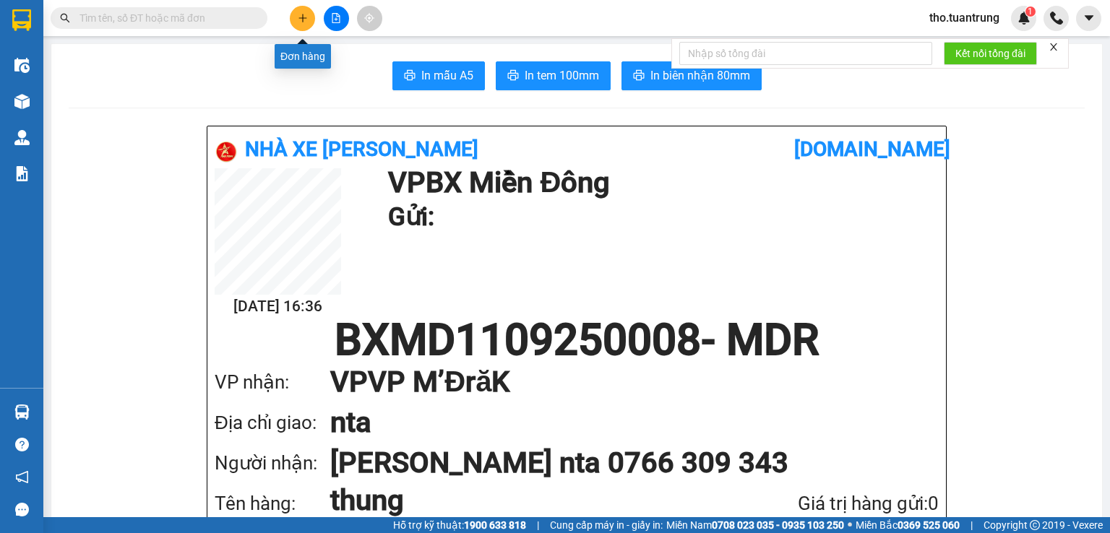
click at [301, 14] on icon "plus" at bounding box center [303, 18] width 10 height 10
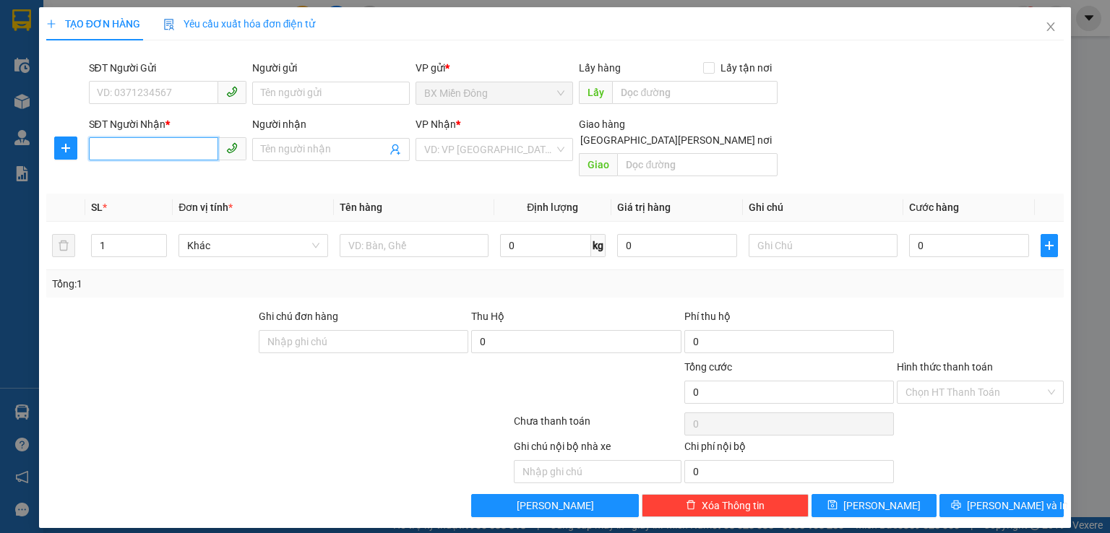
click at [174, 147] on input "SĐT Người Nhận *" at bounding box center [153, 148] width 129 height 23
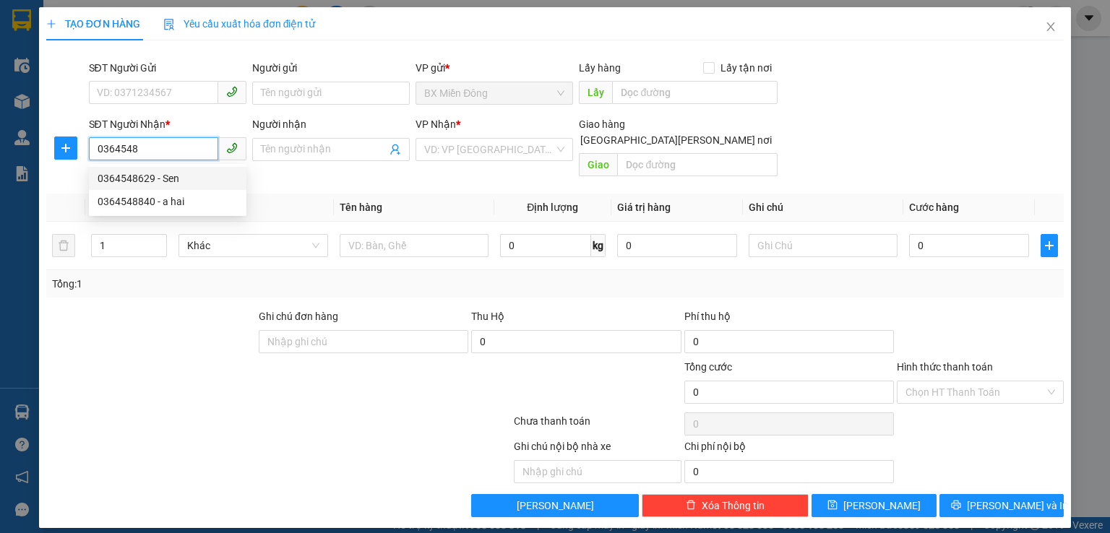
click at [170, 179] on div "0364548629 - Sen" at bounding box center [168, 179] width 140 height 16
type input "0364548629"
type input "Sen"
type input "sông hinh"
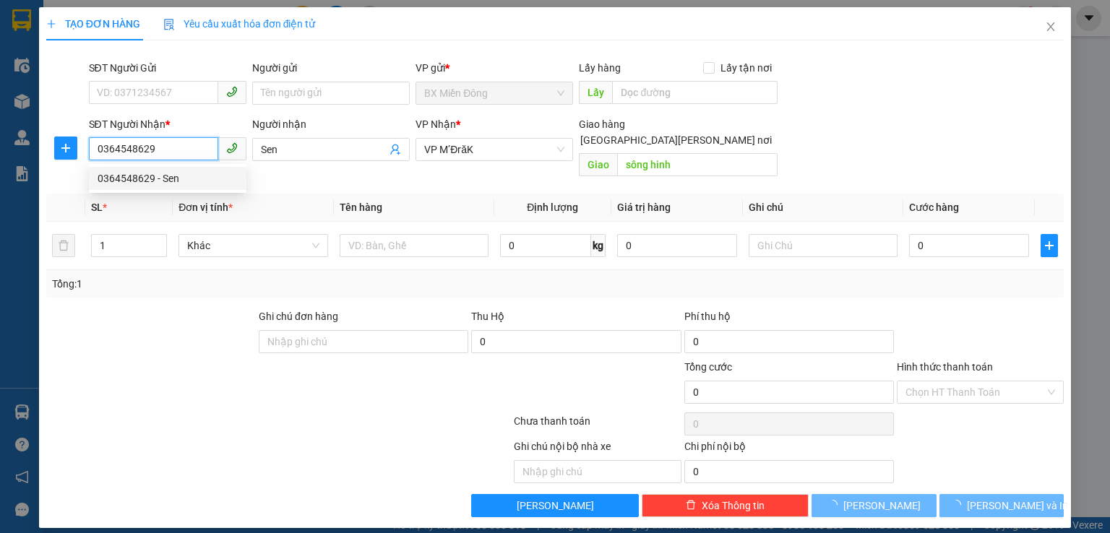
type input "30.000"
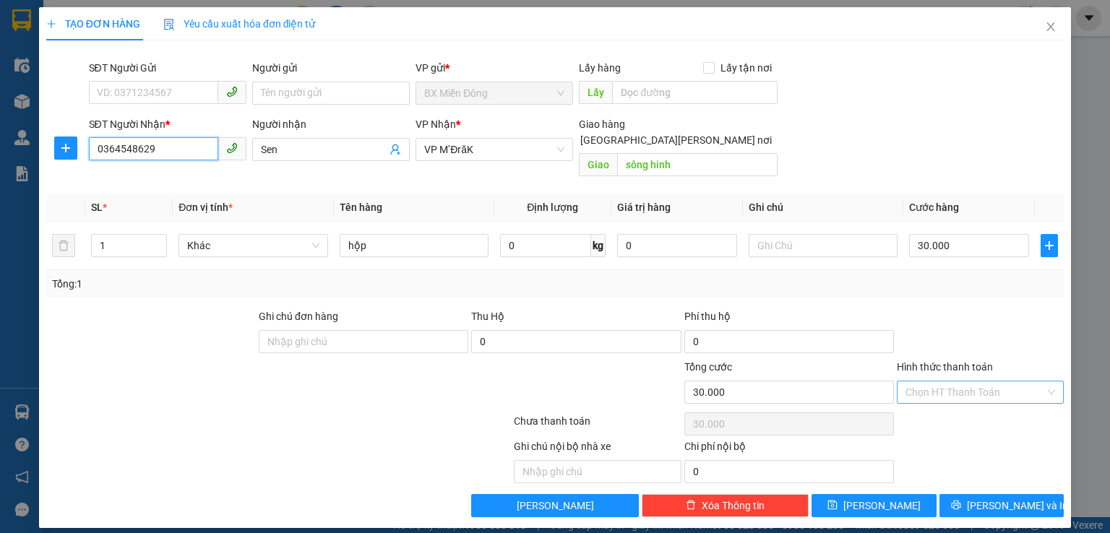
type input "0364548629"
click at [988, 382] on input "Hình thức thanh toán" at bounding box center [974, 393] width 139 height 22
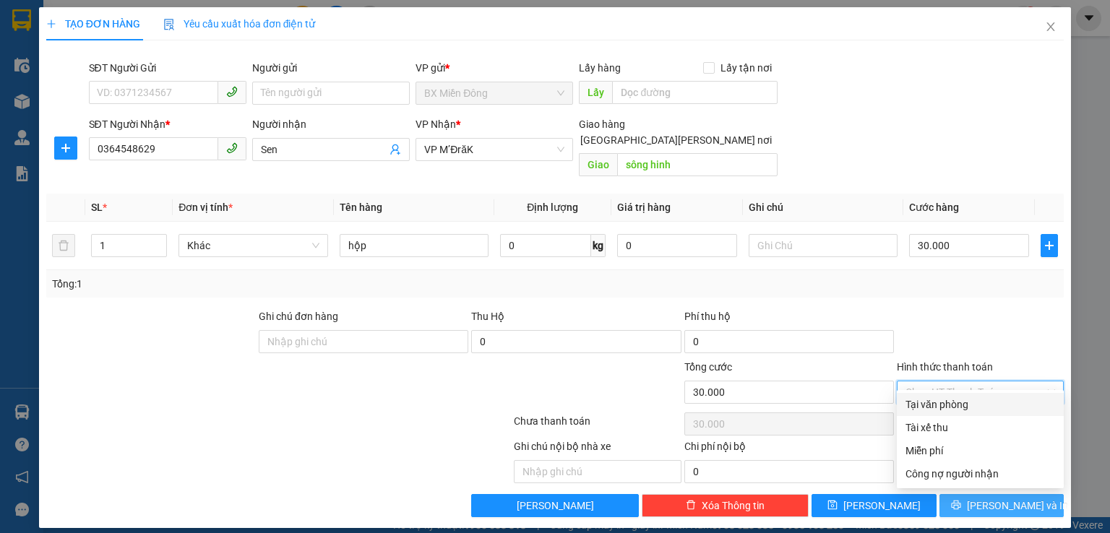
drag, startPoint x: 976, startPoint y: 400, endPoint x: 977, endPoint y: 494, distance: 94.0
click at [977, 407] on div "Tại văn phòng" at bounding box center [980, 405] width 150 height 16
type input "0"
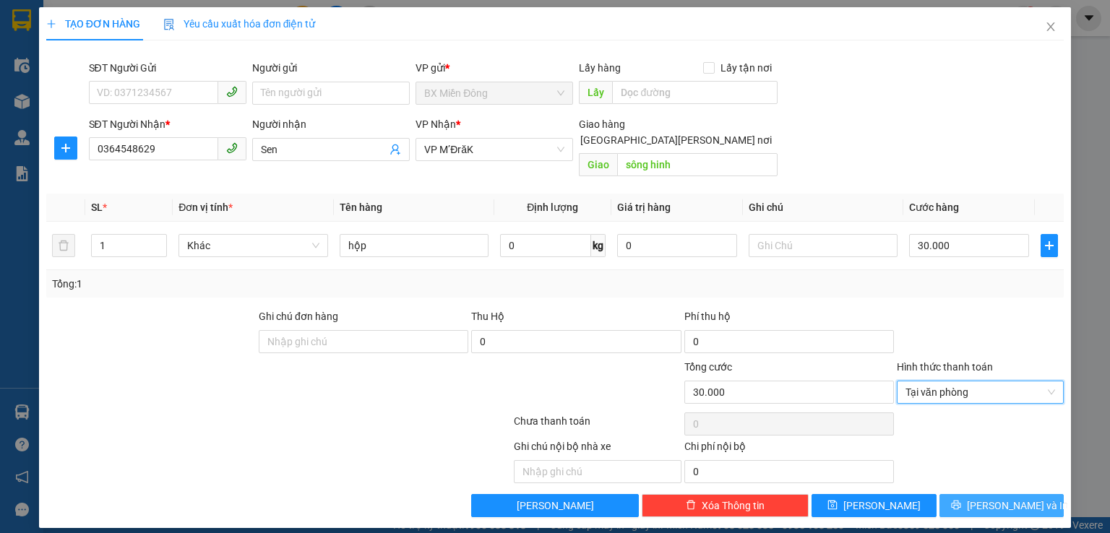
click at [1009, 494] on button "[PERSON_NAME] và In" at bounding box center [1001, 505] width 125 height 23
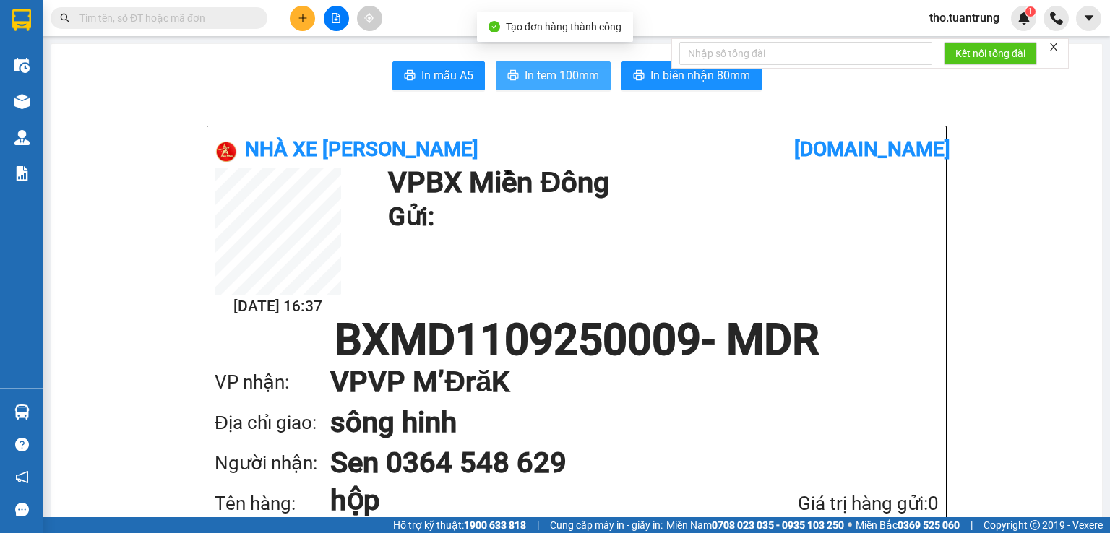
click at [569, 80] on span "In tem 100mm" at bounding box center [562, 75] width 74 height 18
click at [900, 483] on div "Tên hàng: hộp SL 1 Giá trị hàng gửi: 0" at bounding box center [577, 517] width 724 height 69
drag, startPoint x: 871, startPoint y: 65, endPoint x: 748, endPoint y: 137, distance: 142.2
click at [251, 88] on div "In mẫu A5 In tem 100mm In biên nhận 80mm" at bounding box center [577, 75] width 1016 height 29
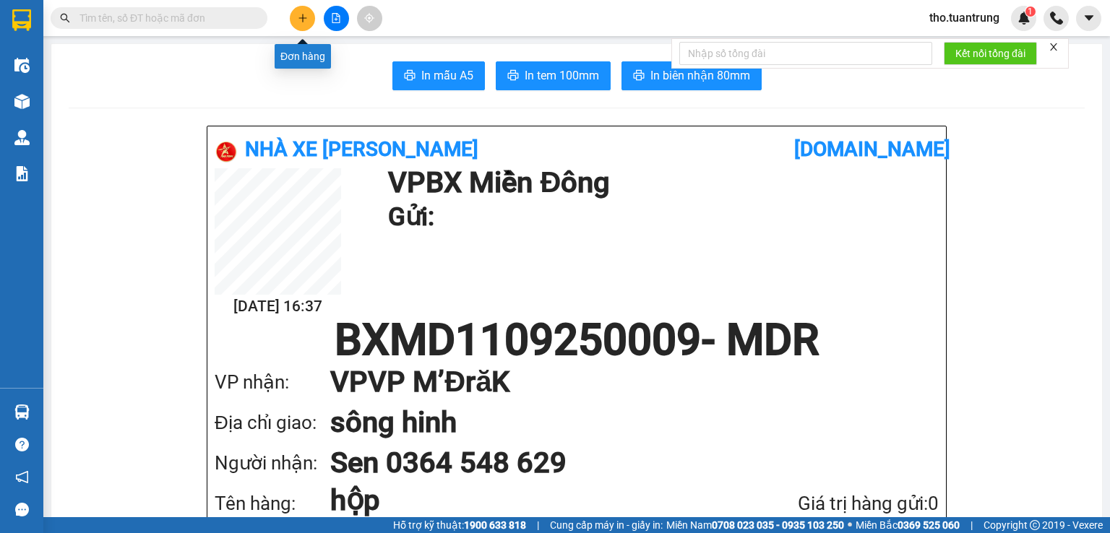
click at [306, 10] on button at bounding box center [302, 18] width 25 height 25
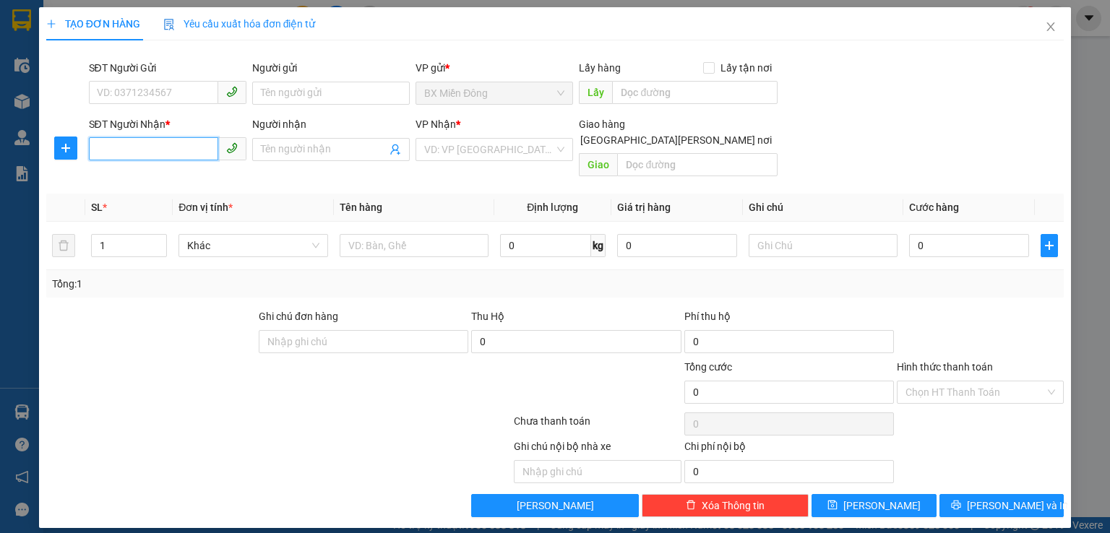
click at [139, 146] on input "SĐT Người Nhận *" at bounding box center [153, 148] width 129 height 23
drag, startPoint x: 140, startPoint y: 178, endPoint x: 262, endPoint y: 147, distance: 125.3
click at [141, 178] on div "0828685339 - luận lan" at bounding box center [168, 179] width 140 height 16
type input "0828685339"
type input "luận lan"
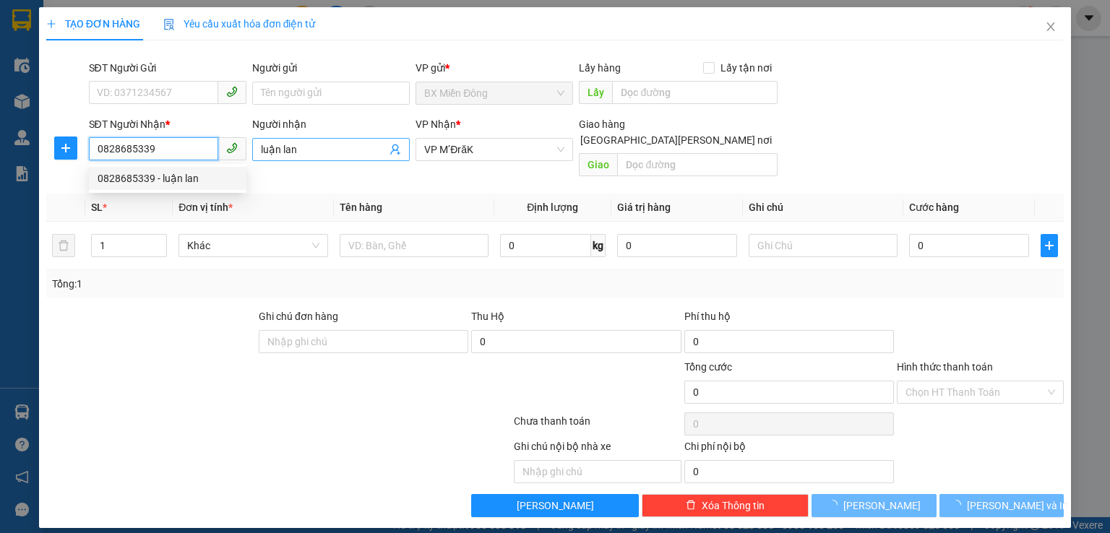
type input "50.000"
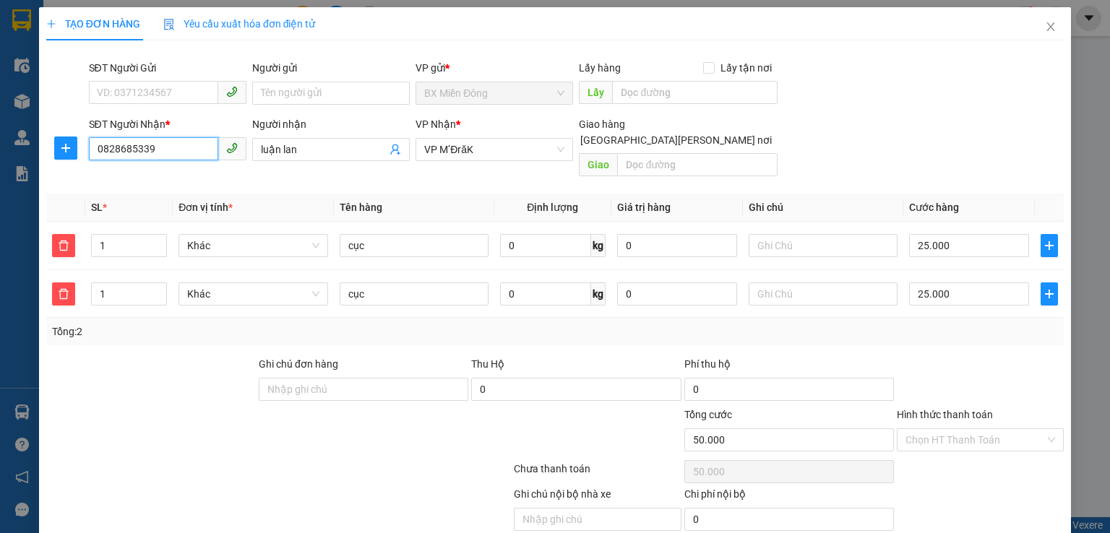
type input "0828685339"
click at [186, 407] on div at bounding box center [194, 432] width 298 height 51
click at [965, 234] on input "25.000" at bounding box center [969, 245] width 120 height 23
type input "3"
type input "25.003"
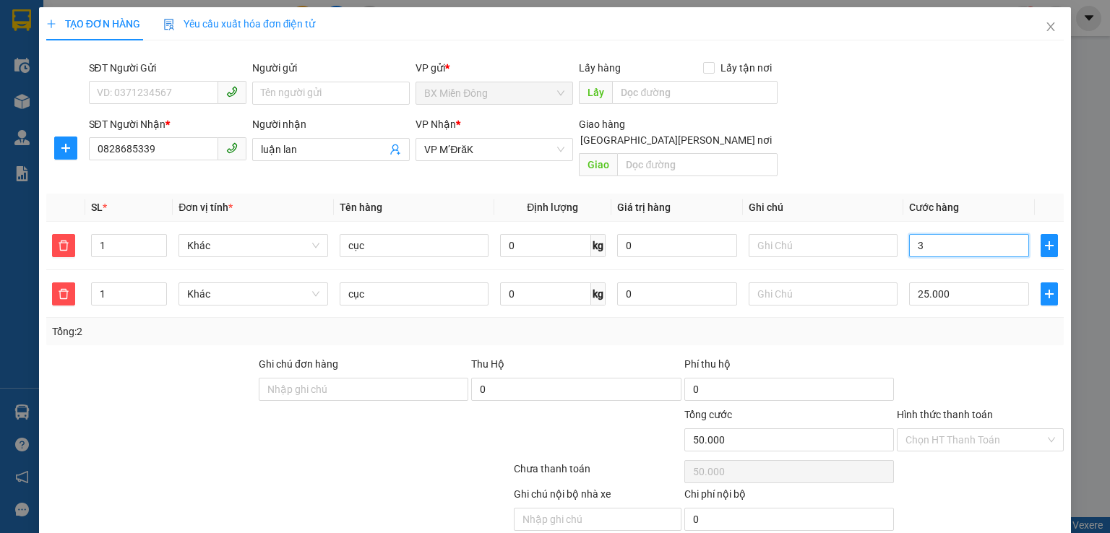
type input "25.003"
type input "25.000"
type input "0"
type input "25.005"
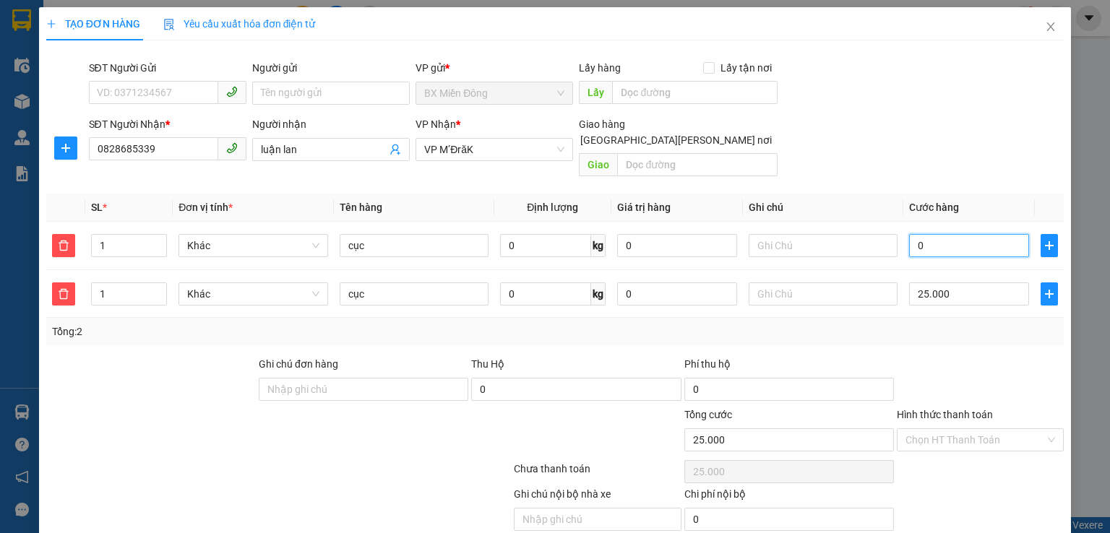
type input "25.005"
type input "05"
type input "25.050"
type input "050"
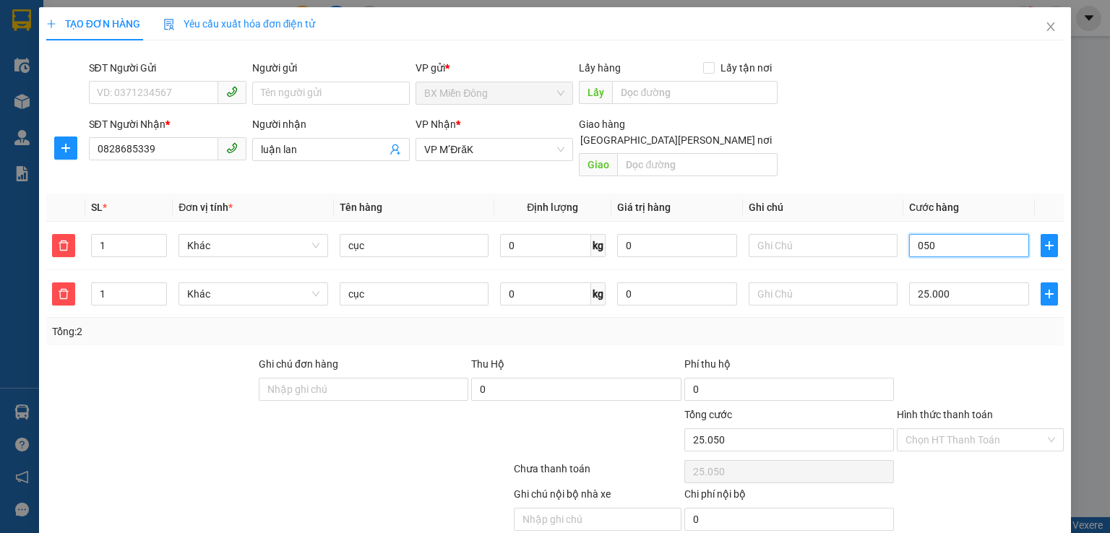
type input "25.500"
type input "0.500"
type input "30.000"
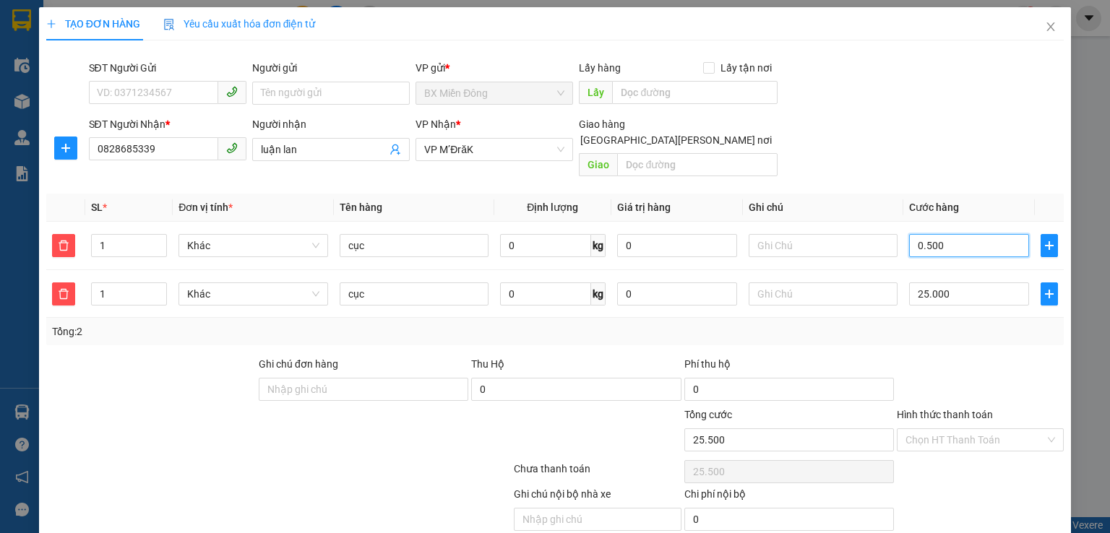
type input "05.000"
type input "75.000"
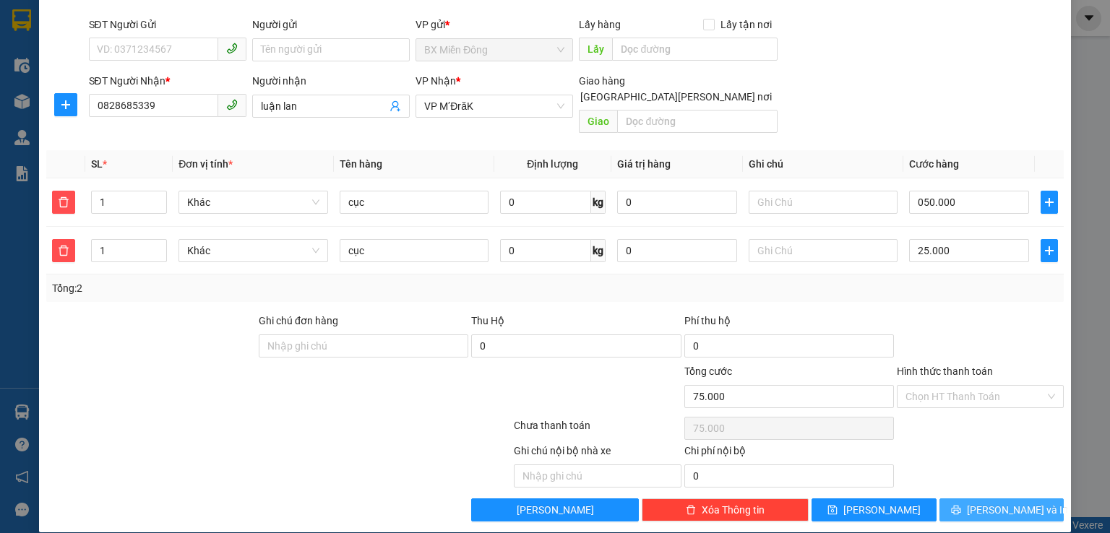
type input "50.000"
click at [1012, 502] on span "[PERSON_NAME] và In" at bounding box center [1017, 510] width 101 height 16
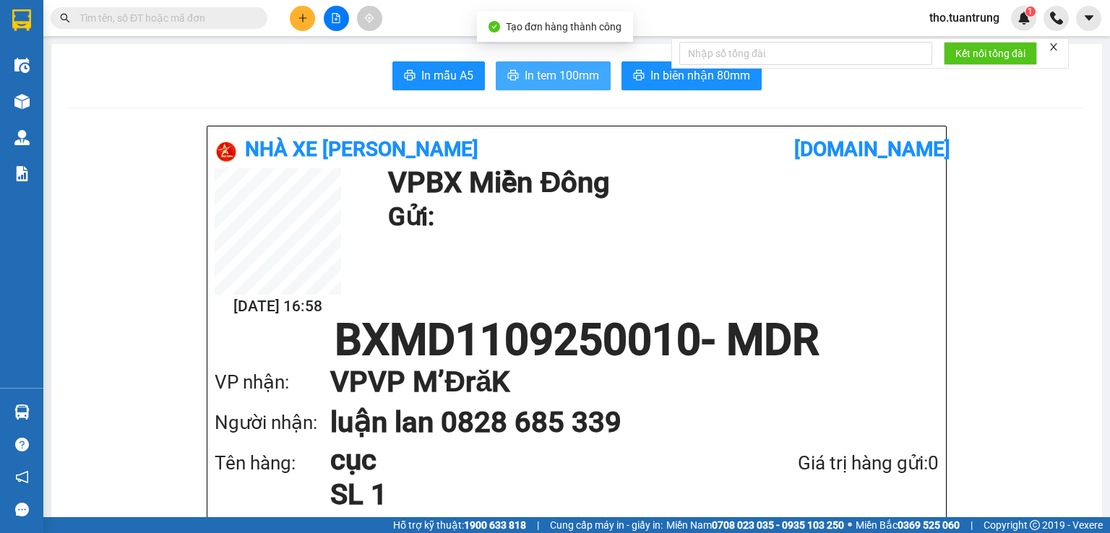
click at [571, 73] on span "In tem 100mm" at bounding box center [562, 75] width 74 height 18
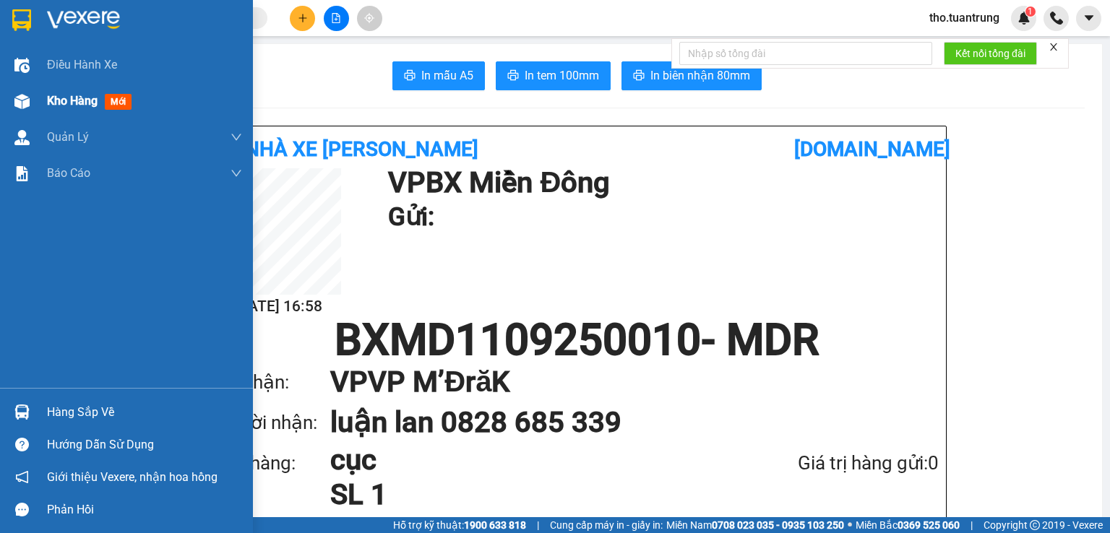
click at [74, 102] on span "Kho hàng" at bounding box center [72, 101] width 51 height 14
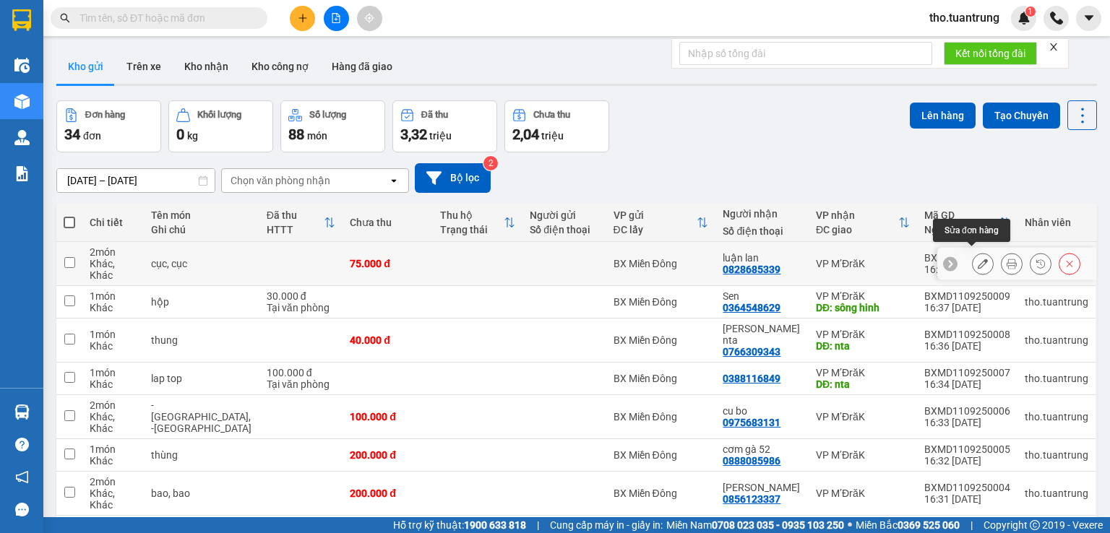
click at [978, 260] on icon at bounding box center [983, 264] width 10 height 10
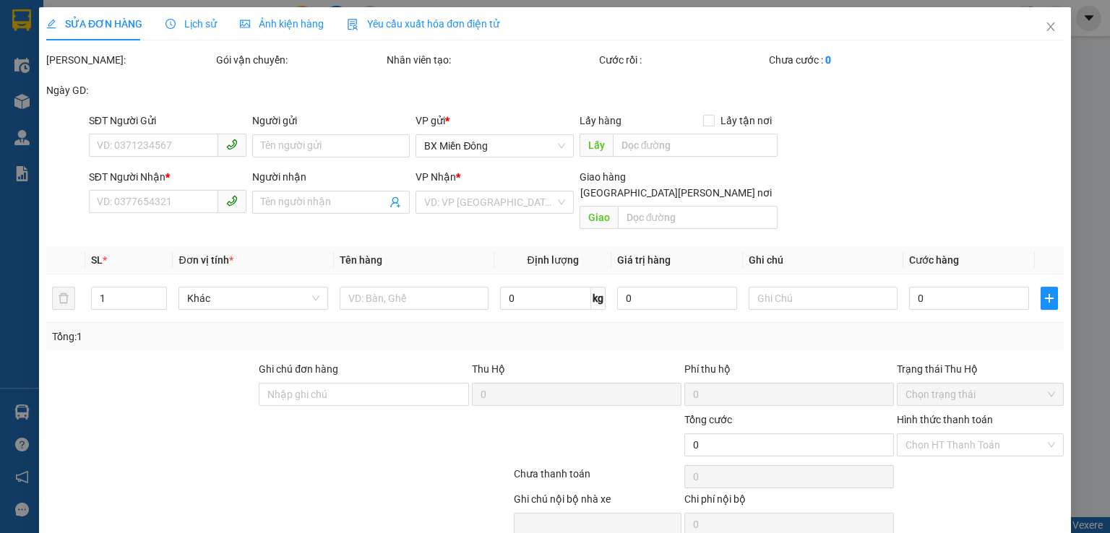
type input "0828685339"
type input "luận lan"
type input "75.000"
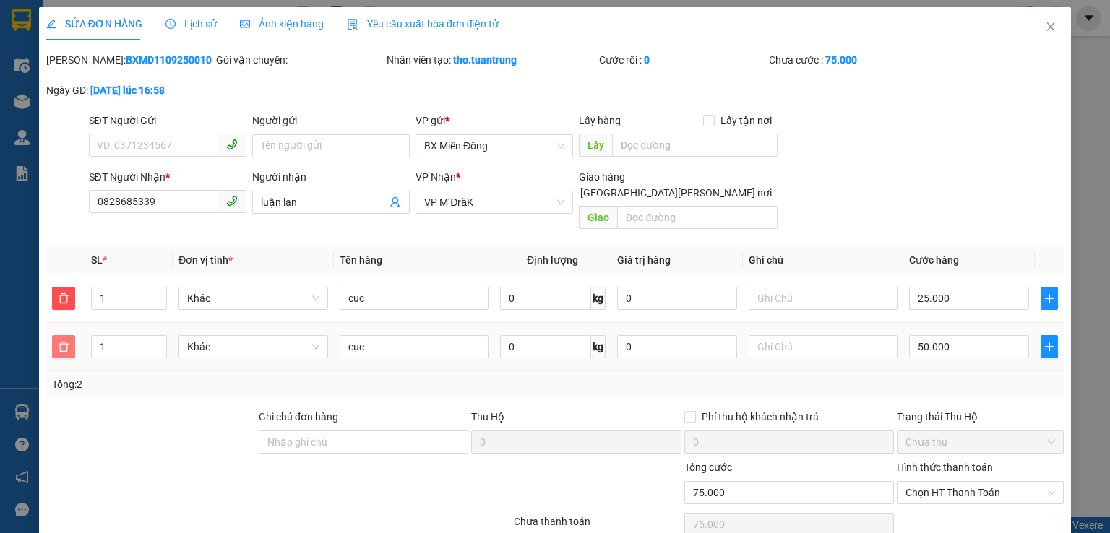
click at [66, 341] on icon "delete" at bounding box center [64, 346] width 10 height 10
type input "25.000"
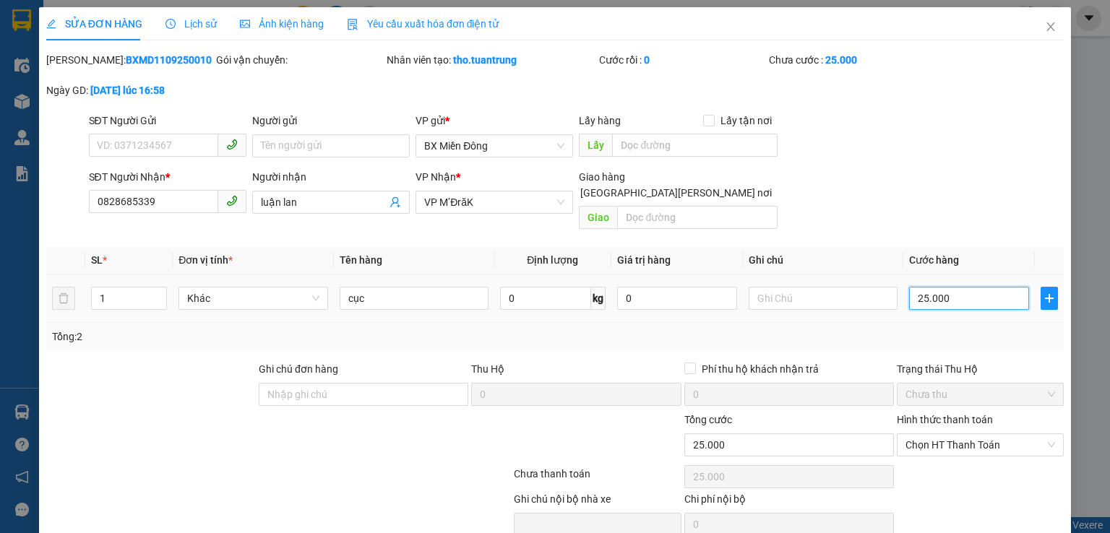
click at [965, 287] on input "25.000" at bounding box center [969, 298] width 120 height 23
type input "5"
type input "50"
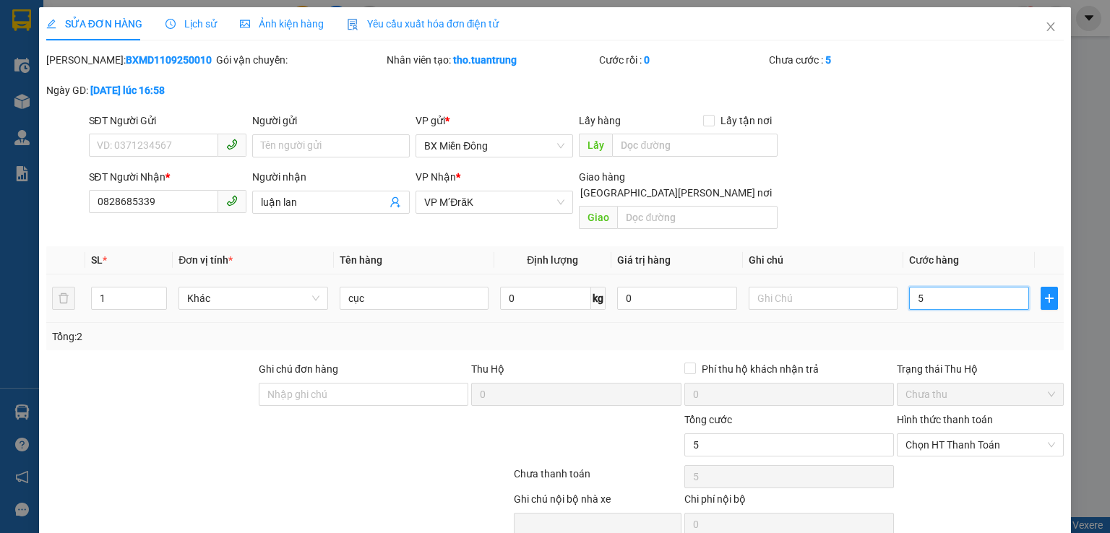
type input "50"
type input "500"
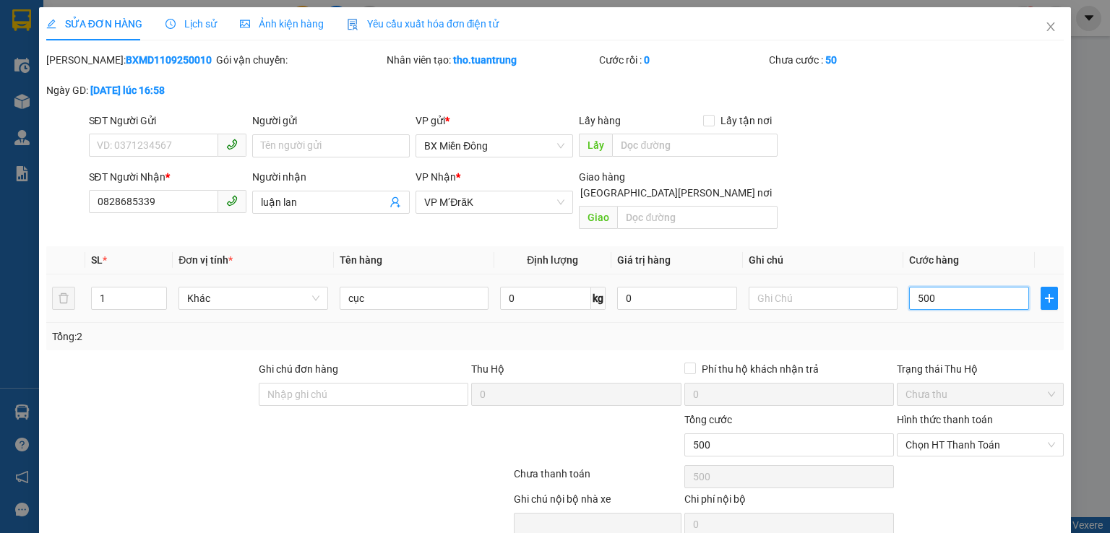
type input "5.000"
type input "50.000"
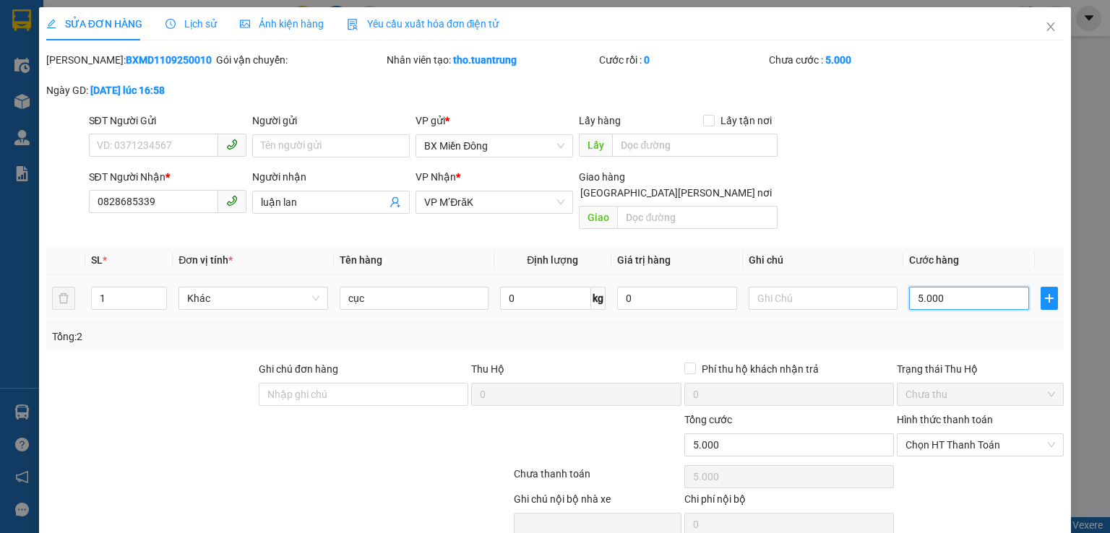
type input "50.000"
type input "500.000"
type input "50.000"
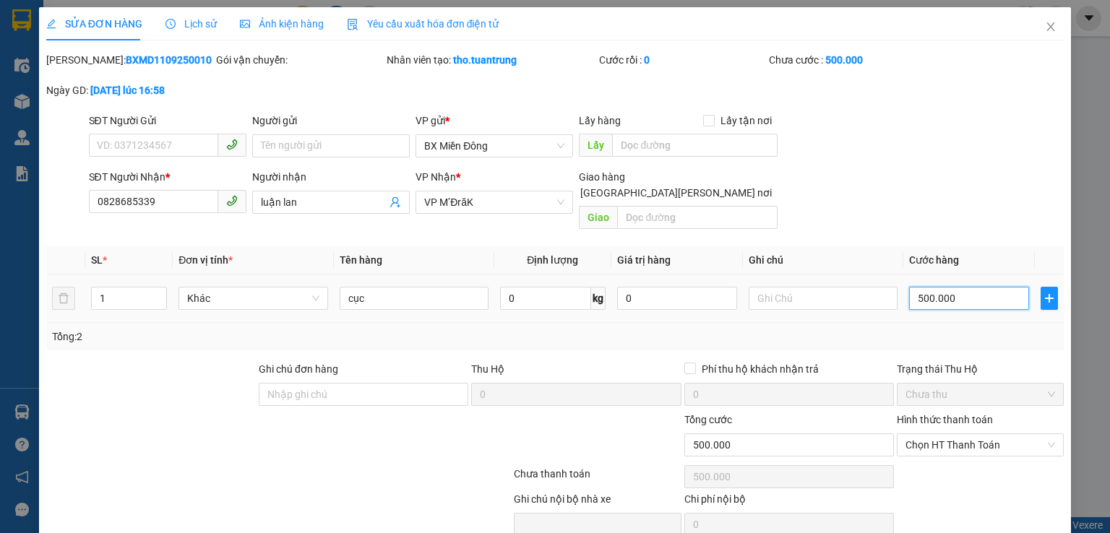
type input "50.000"
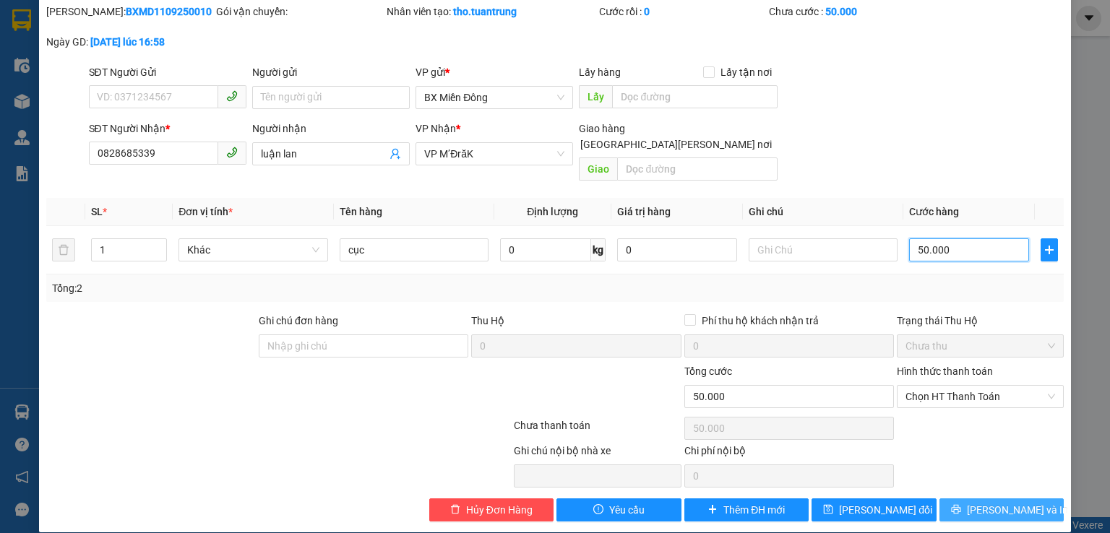
type input "50.000"
click at [1015, 502] on span "[PERSON_NAME] và In" at bounding box center [1017, 510] width 101 height 16
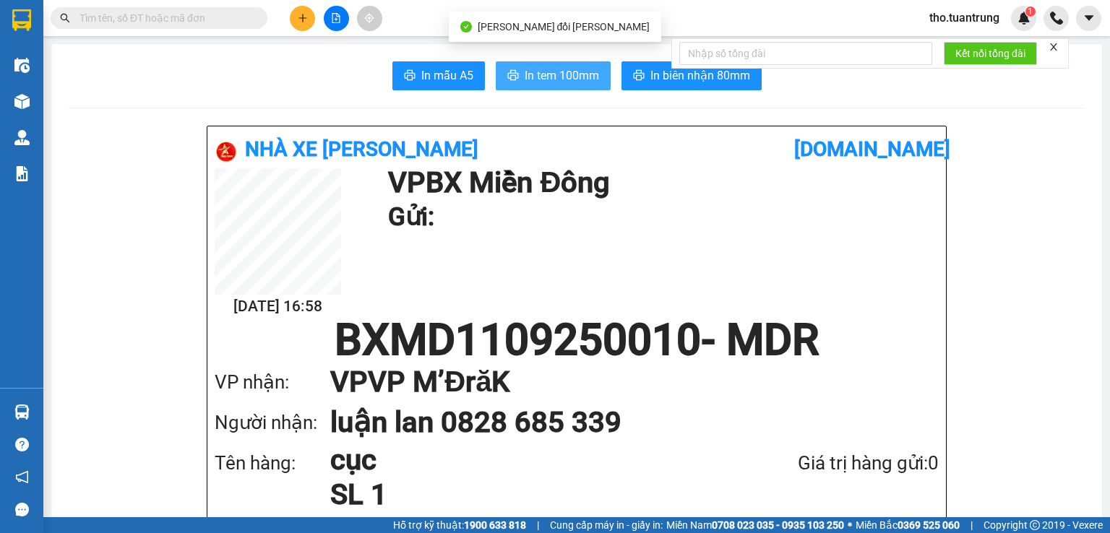
click at [567, 79] on span "In tem 100mm" at bounding box center [562, 75] width 74 height 18
